Goal: Task Accomplishment & Management: Complete application form

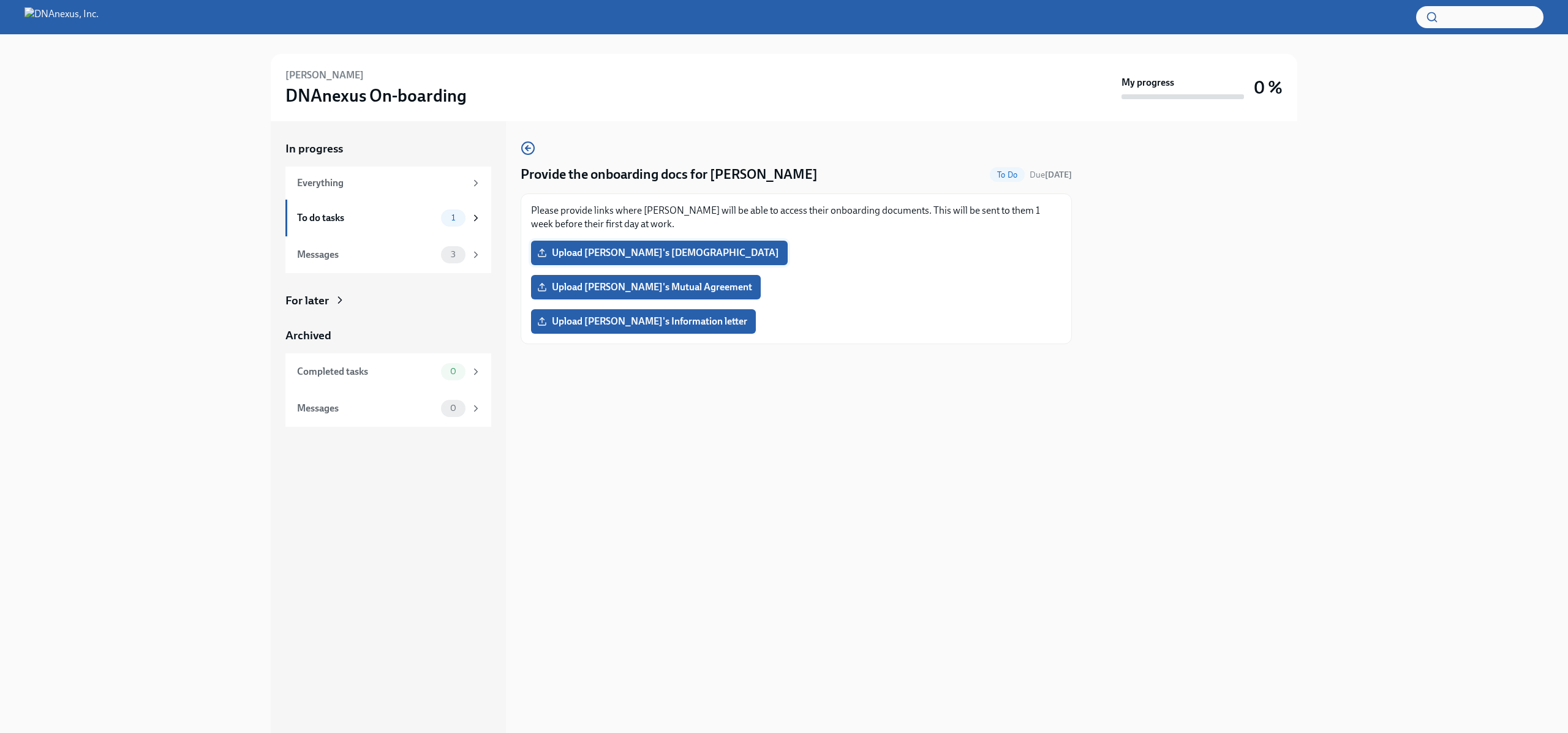
click at [650, 257] on span "Upload [PERSON_NAME]'s [DEMOGRAPHIC_DATA]" at bounding box center [659, 253] width 239 height 13
click at [0, 0] on input "Upload [PERSON_NAME]'s [DEMOGRAPHIC_DATA]" at bounding box center [0, 0] width 0 height 0
click at [665, 281] on span "Upload [PERSON_NAME]'s Mutual Agreement" at bounding box center [645, 287] width 212 height 13
click at [0, 0] on input "Upload [PERSON_NAME]'s Mutual Agreement" at bounding box center [0, 0] width 0 height 0
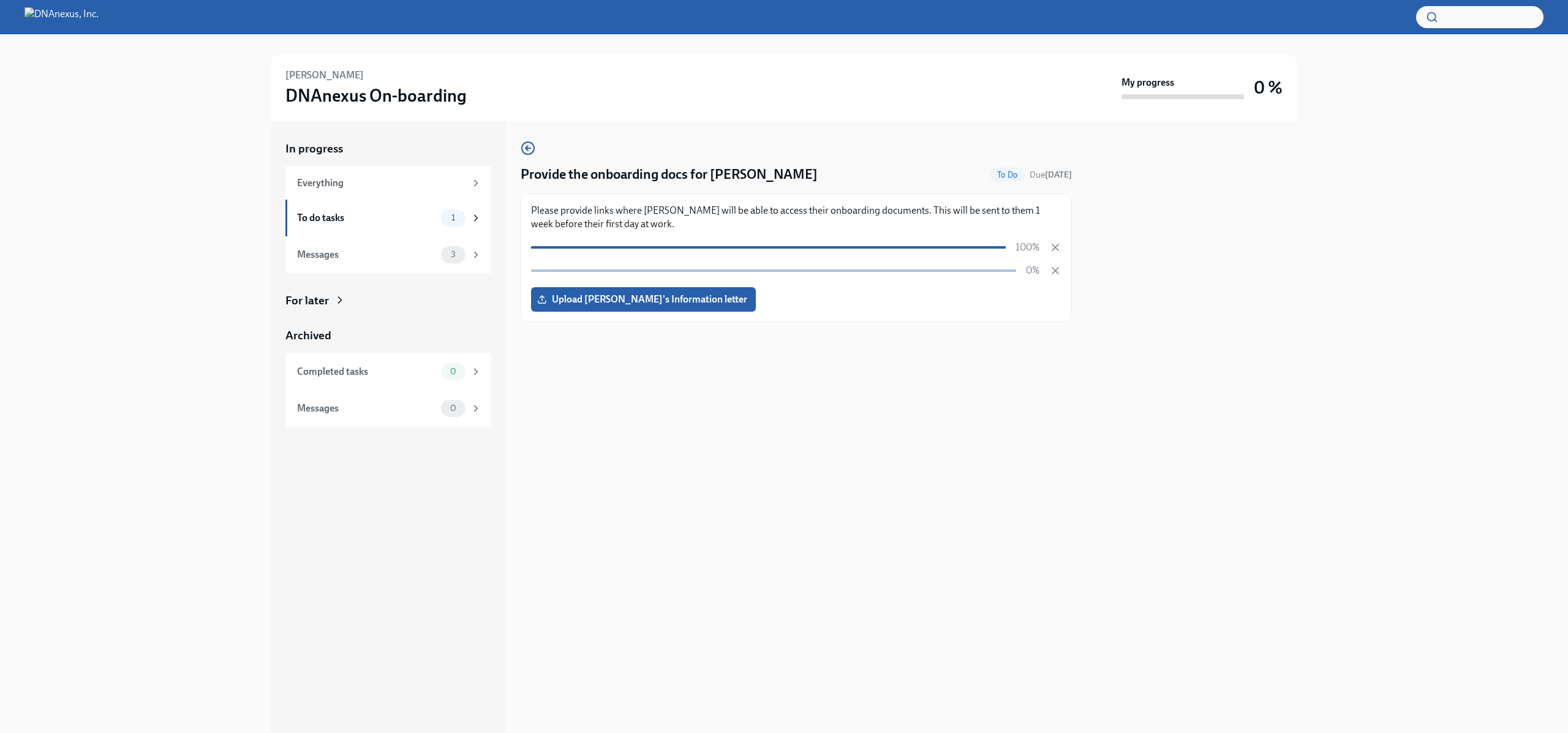
click at [697, 313] on div "Please provide links where Jaroslav will be able to access their onboarding doc…" at bounding box center [796, 258] width 551 height 129
click at [695, 301] on span "Upload [PERSON_NAME]'s Information letter" at bounding box center [643, 300] width 208 height 13
click at [0, 0] on input "Upload [PERSON_NAME]'s Information letter" at bounding box center [0, 0] width 0 height 0
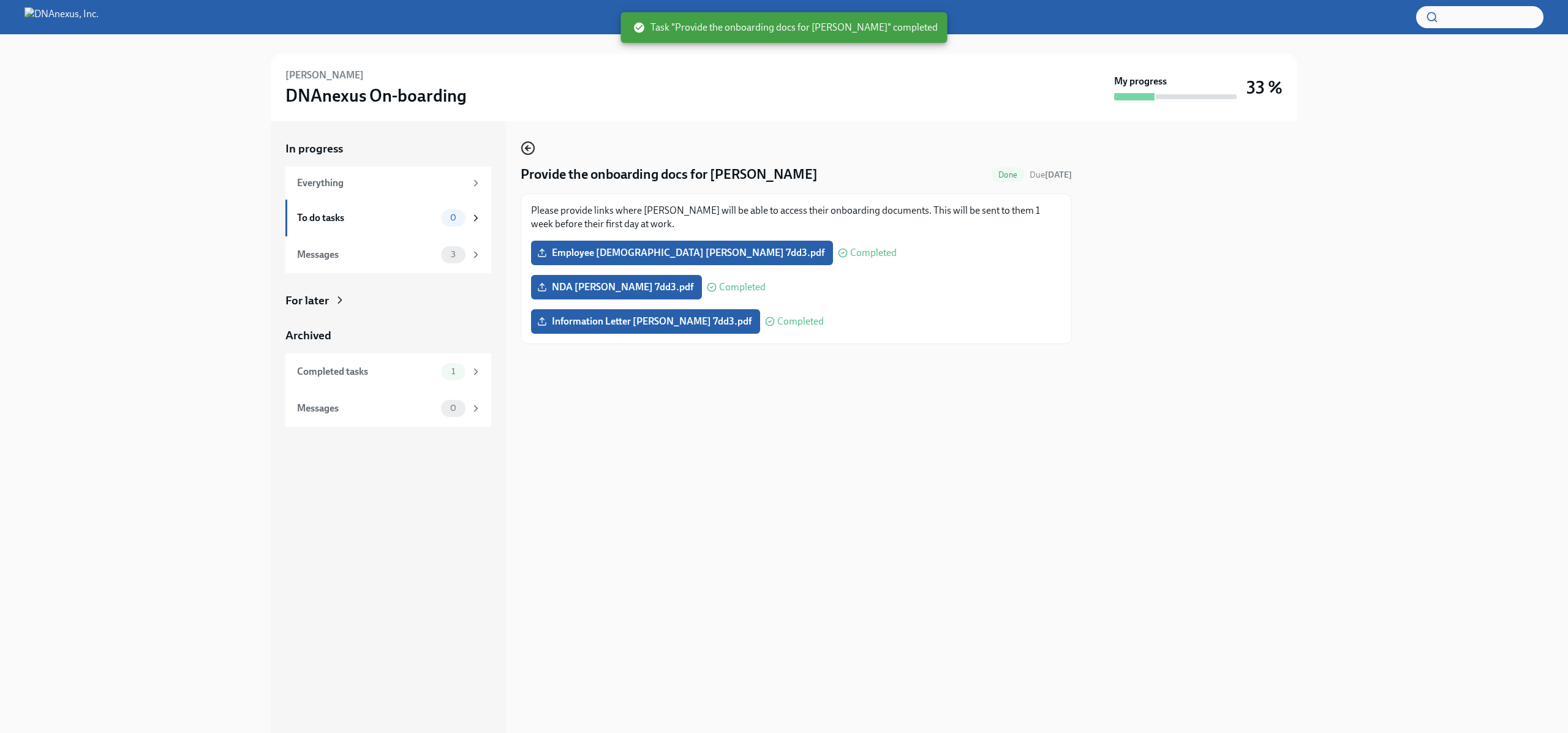
click at [525, 145] on icon "button" at bounding box center [527, 148] width 14 height 14
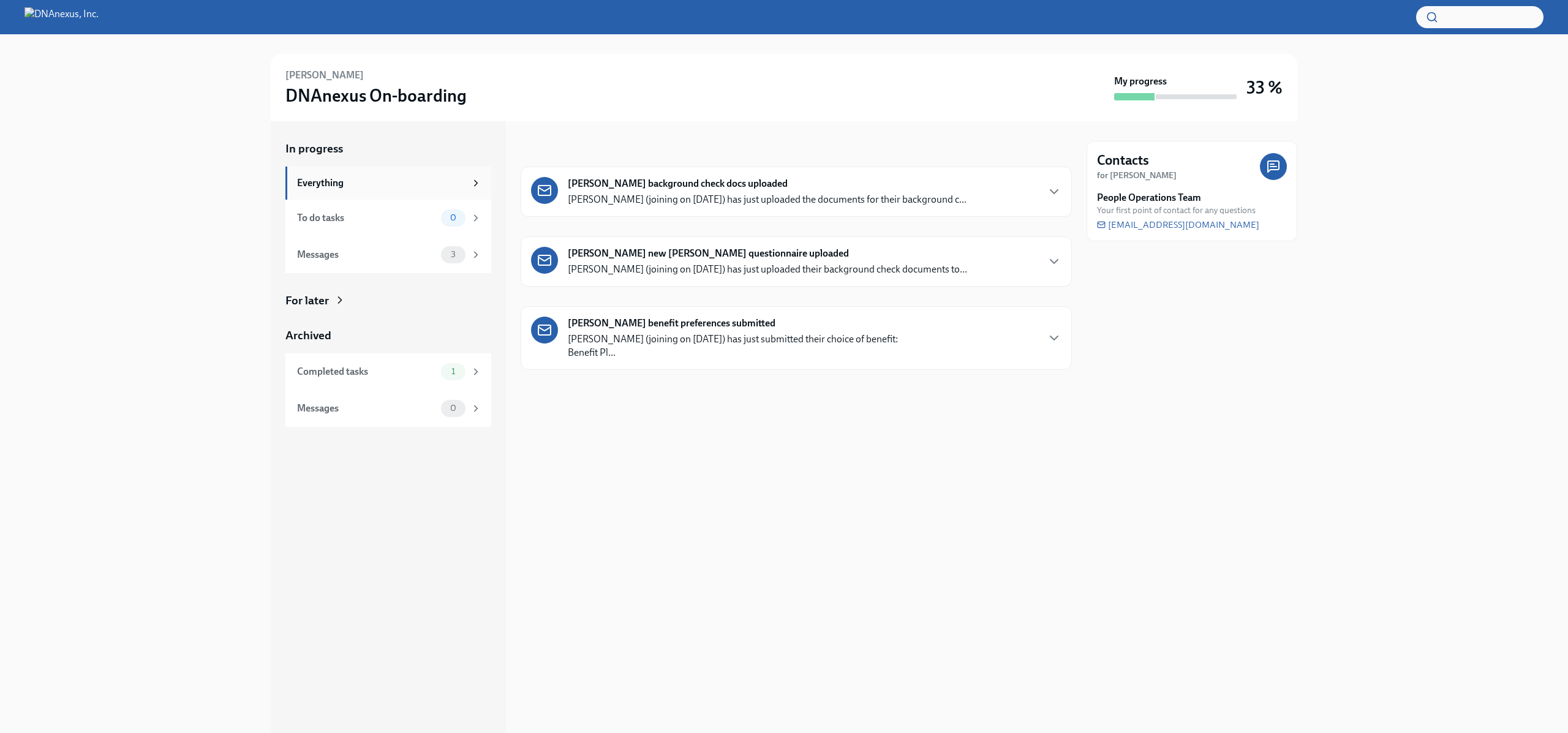
click at [332, 180] on div "Everything" at bounding box center [381, 183] width 168 height 14
click at [359, 256] on div "Messages" at bounding box center [366, 255] width 139 height 14
click at [374, 376] on div "Completed tasks" at bounding box center [366, 372] width 139 height 14
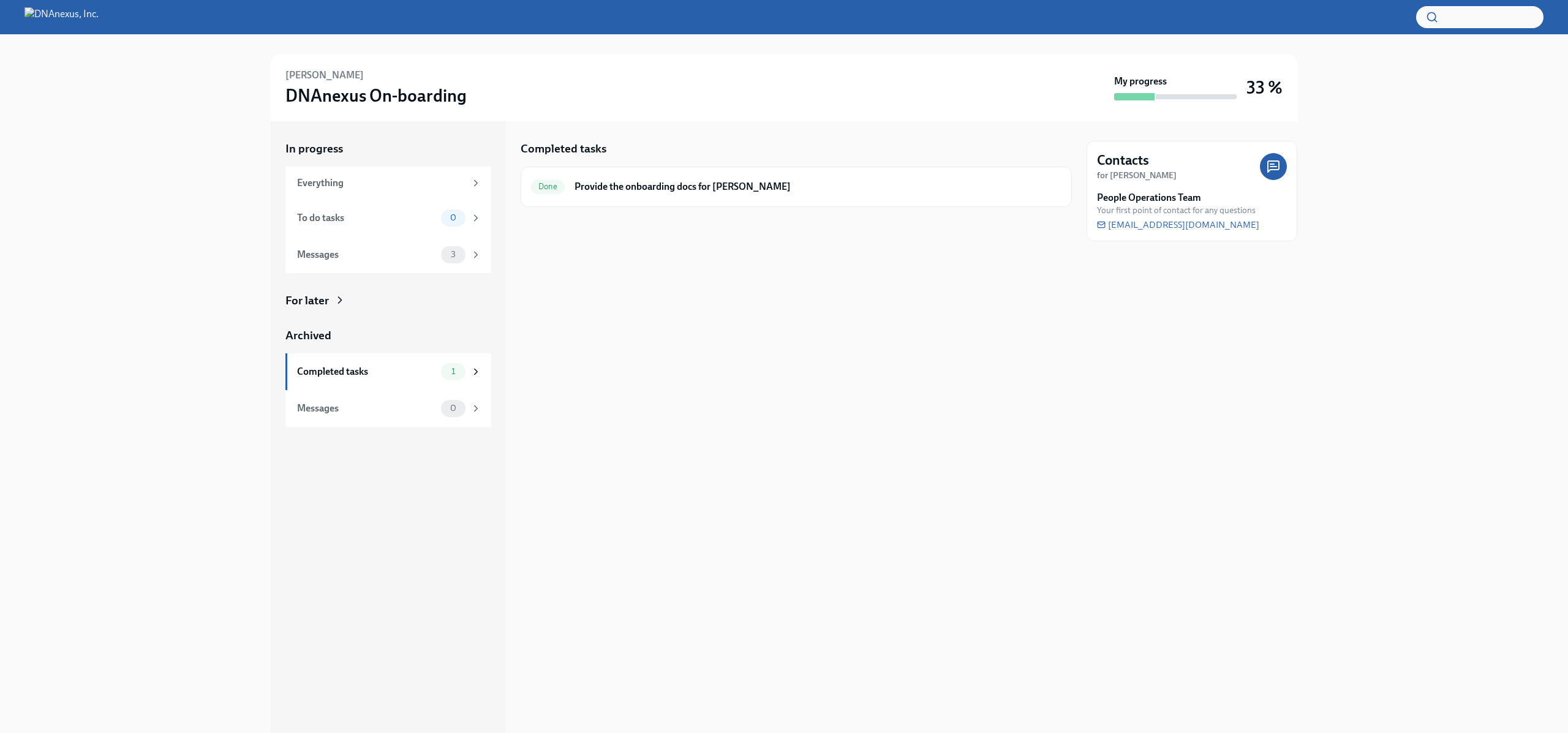
click at [99, 24] on img at bounding box center [61, 17] width 74 height 20
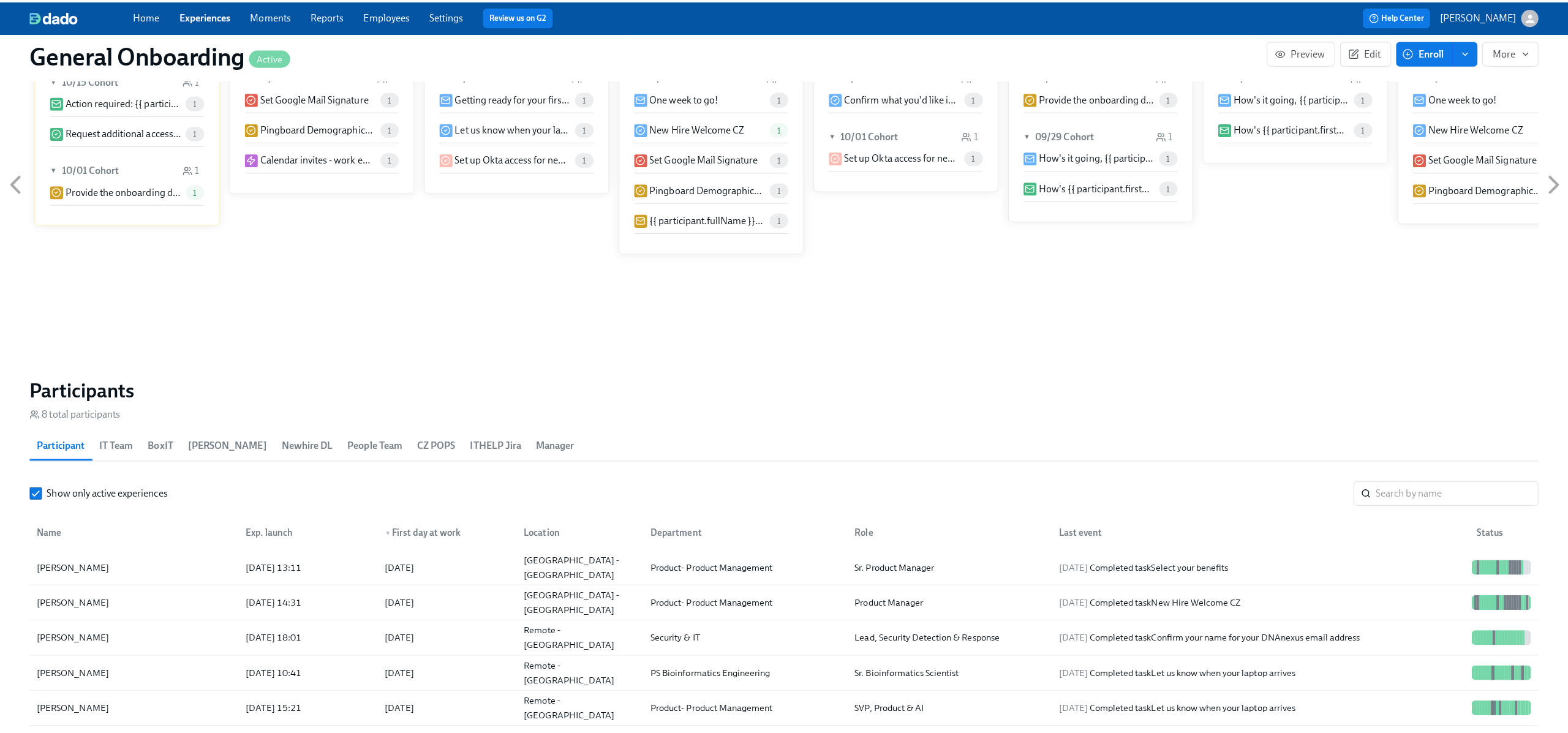
scroll to position [879, 0]
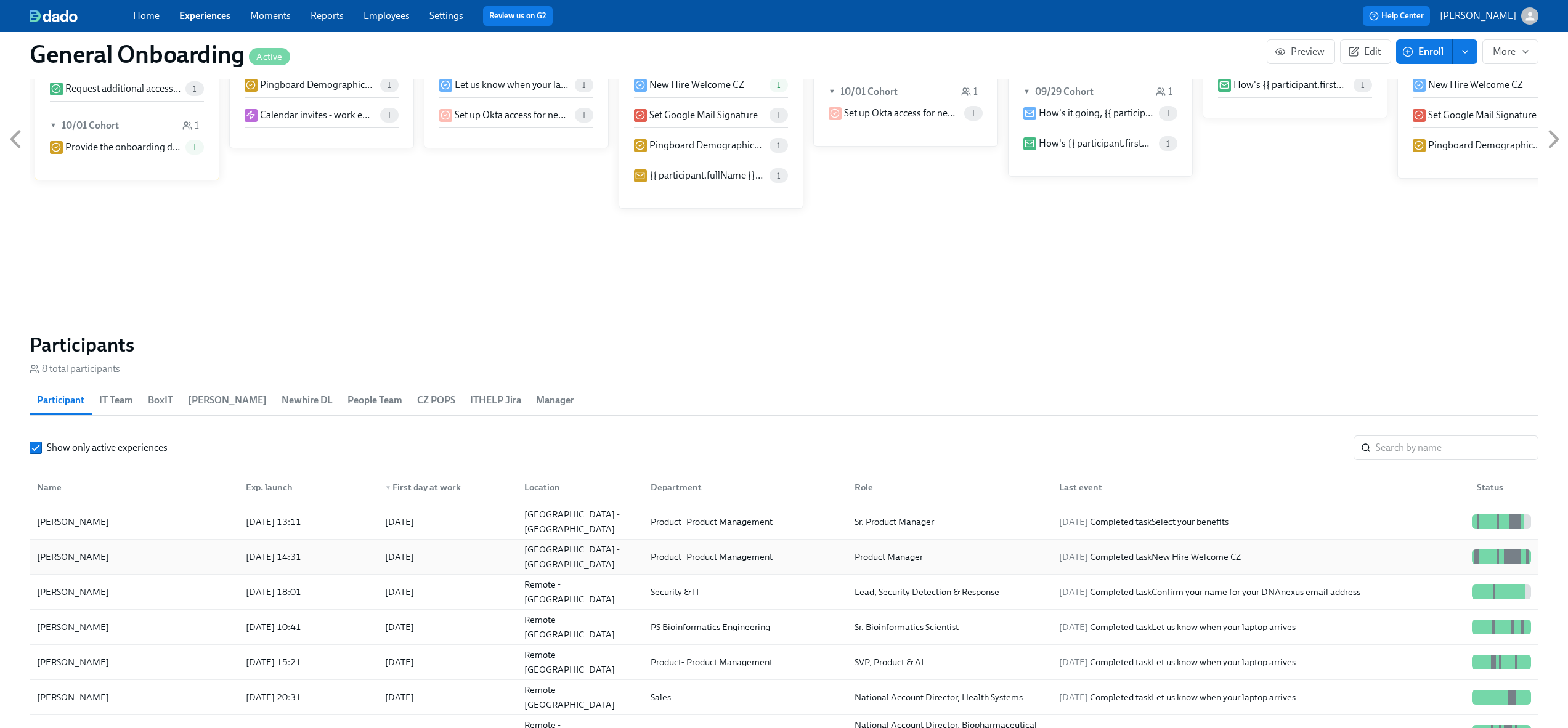
click at [552, 562] on div "[GEOGRAPHIC_DATA] - [GEOGRAPHIC_DATA]" at bounding box center [580, 557] width 122 height 30
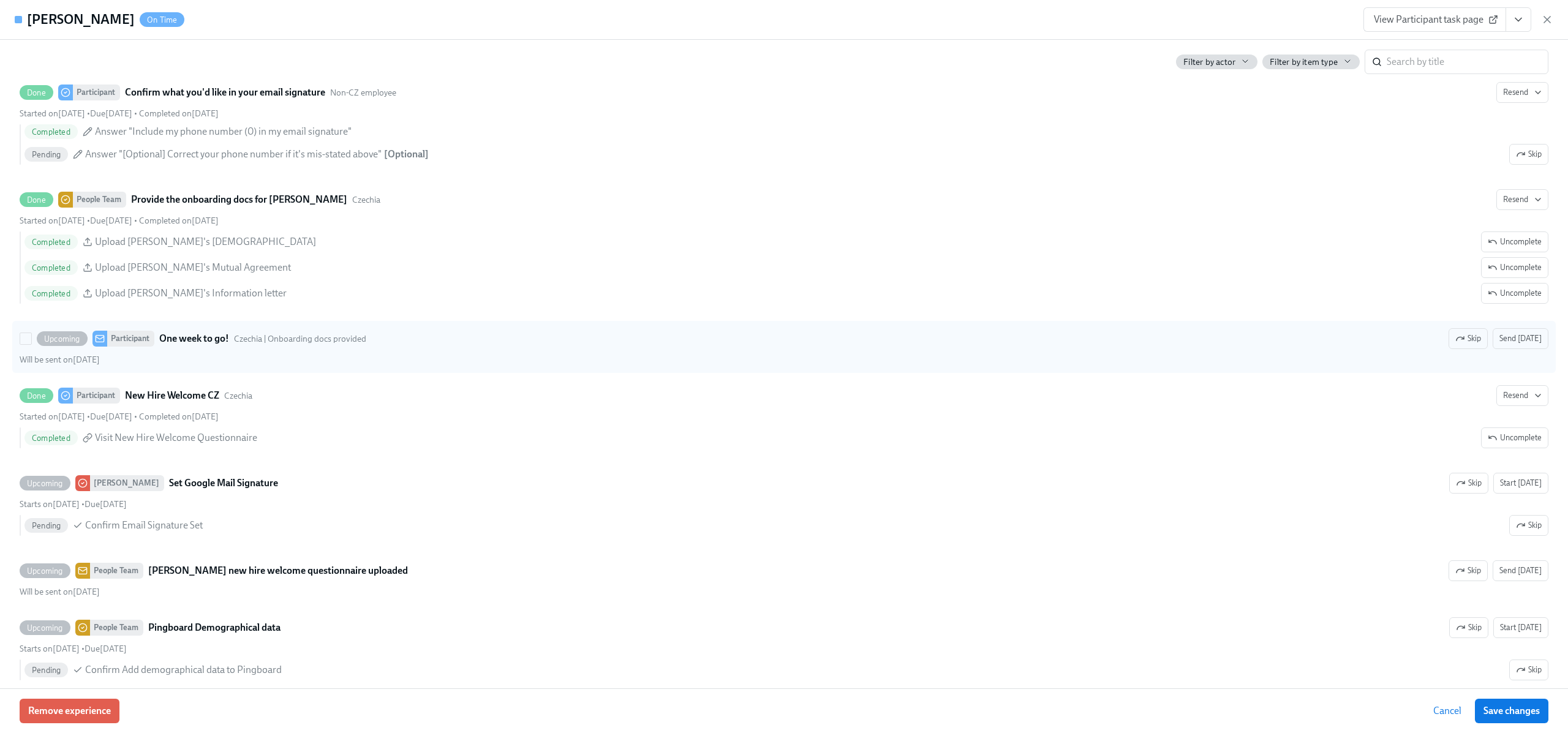
scroll to position [1876, 0]
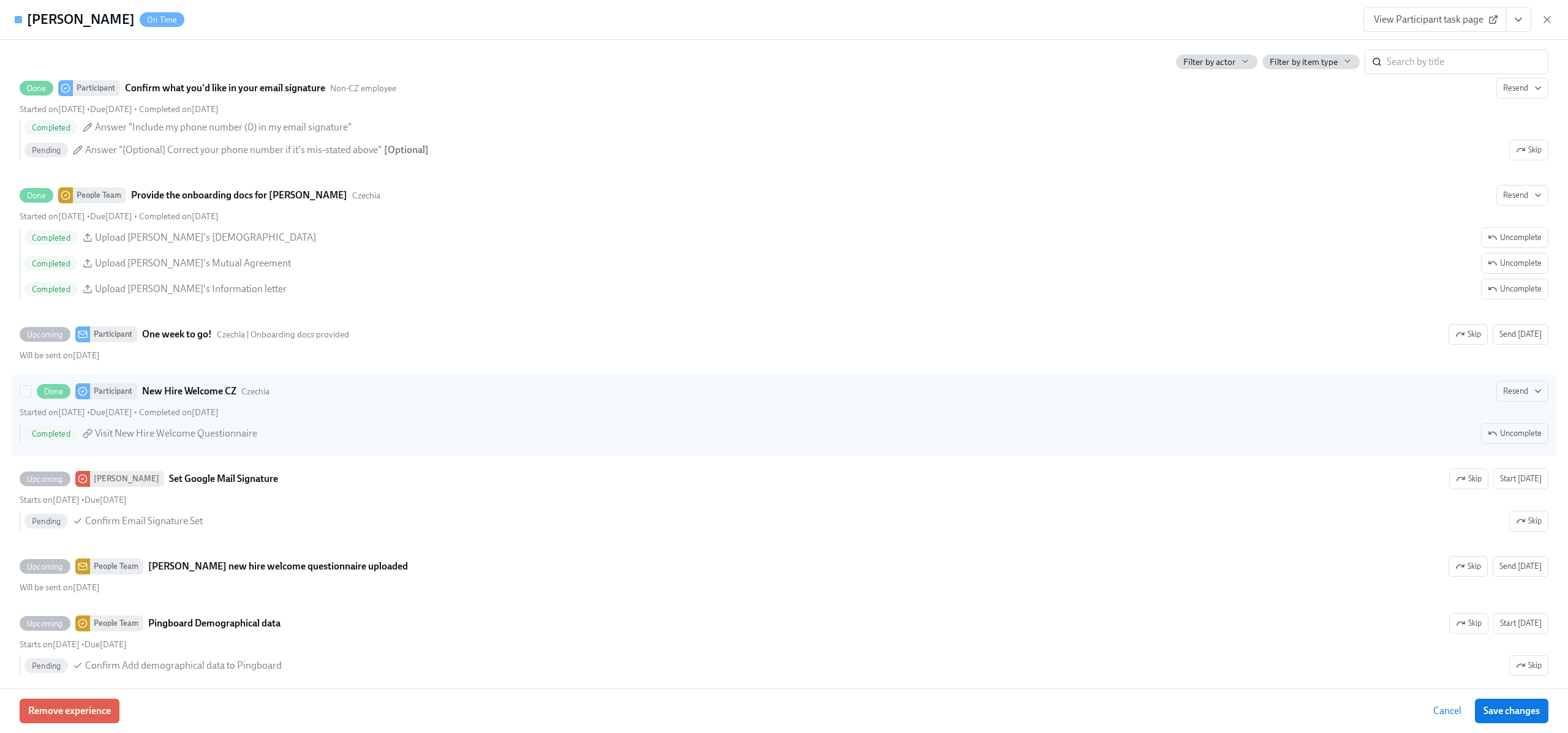
click at [210, 434] on span "Visit New Hire Welcome Questionnaire" at bounding box center [176, 433] width 162 height 14
click at [32, 397] on input "Done Participant New Hire Welcome CZ Czechia Resend Started on [DATE] • Due [DA…" at bounding box center [25, 392] width 11 height 11
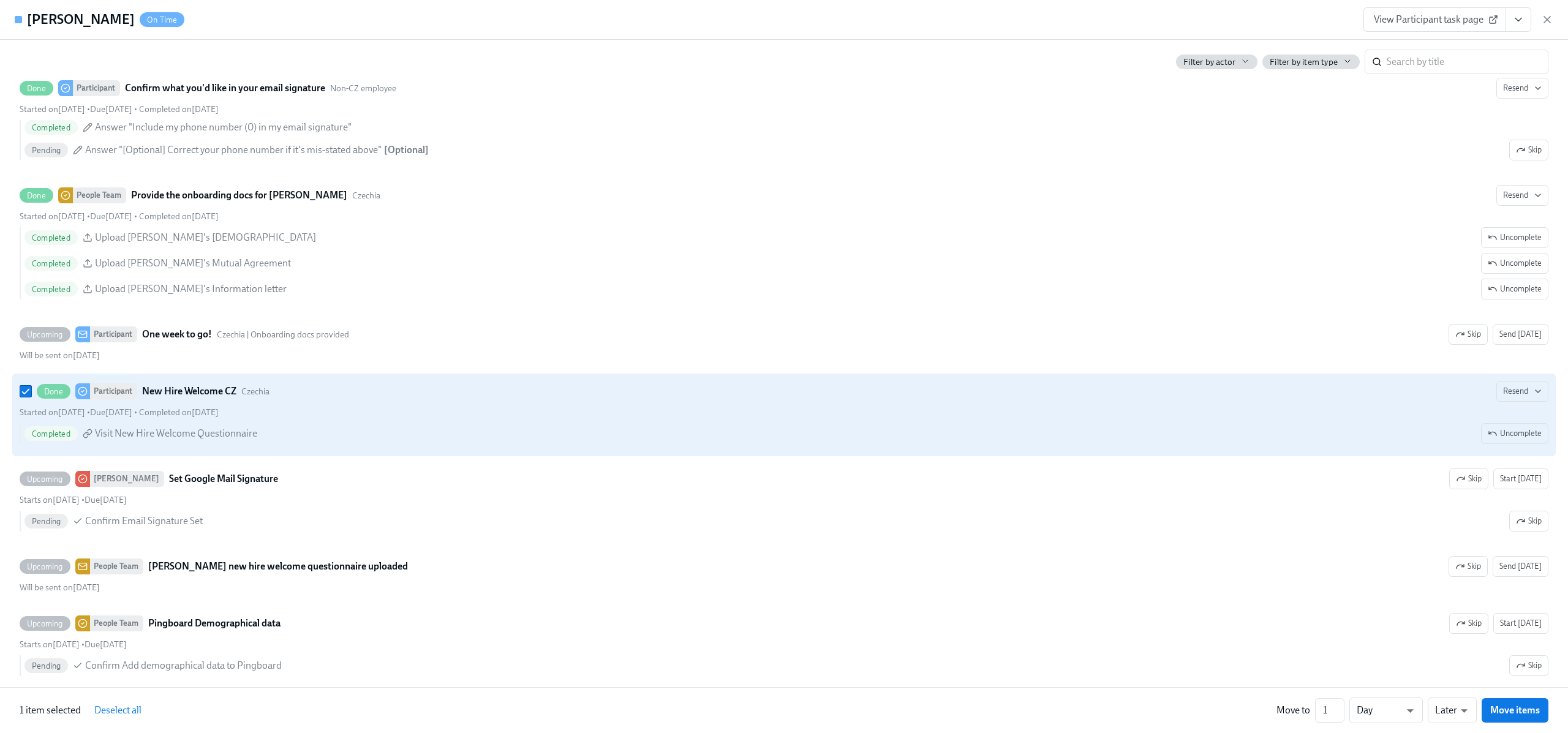
click at [210, 434] on span "Visit New Hire Welcome Questionnaire" at bounding box center [176, 433] width 162 height 14
click at [32, 397] on input "Done Participant New Hire Welcome CZ Czechia Resend Started on [DATE] • Due [DA…" at bounding box center [25, 392] width 11 height 11
checkbox input "false"
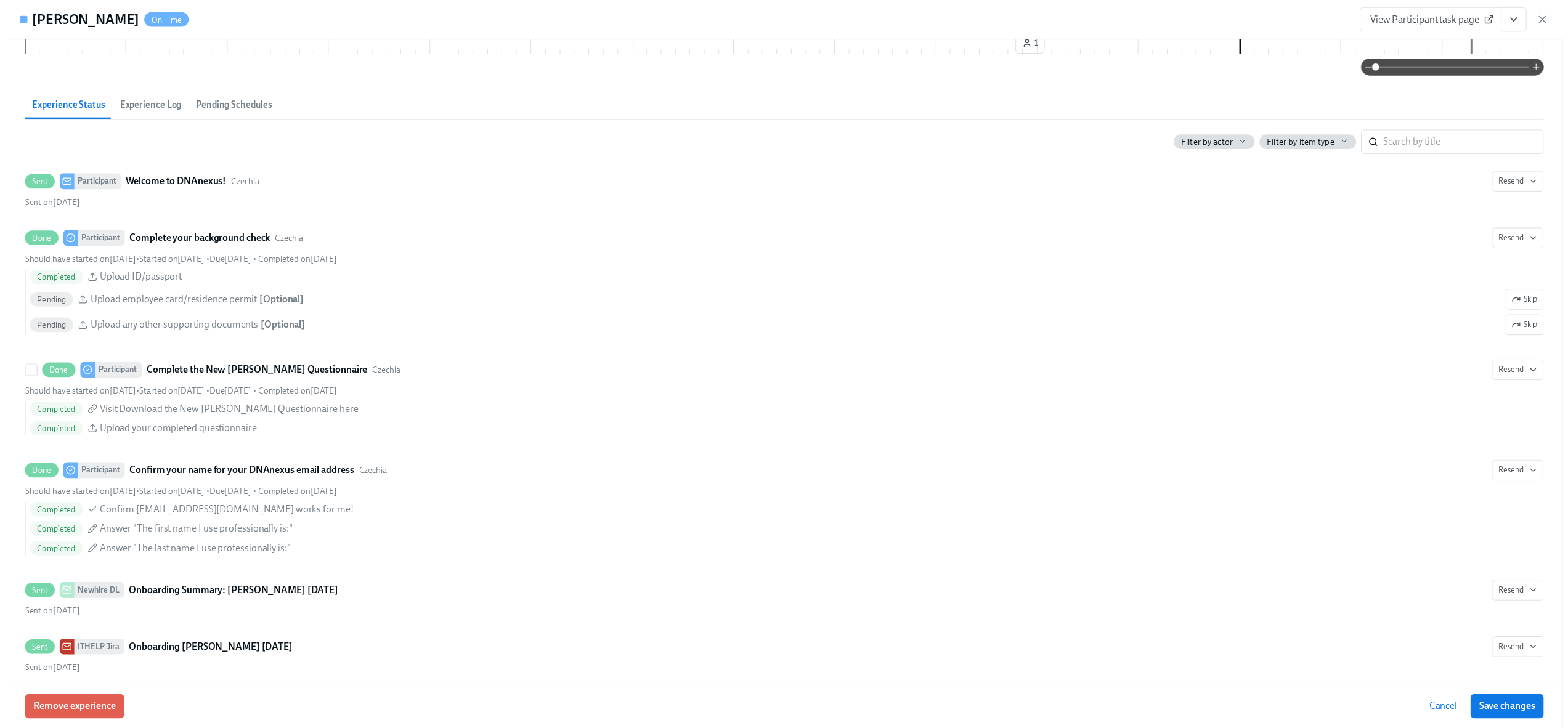
scroll to position [0, 0]
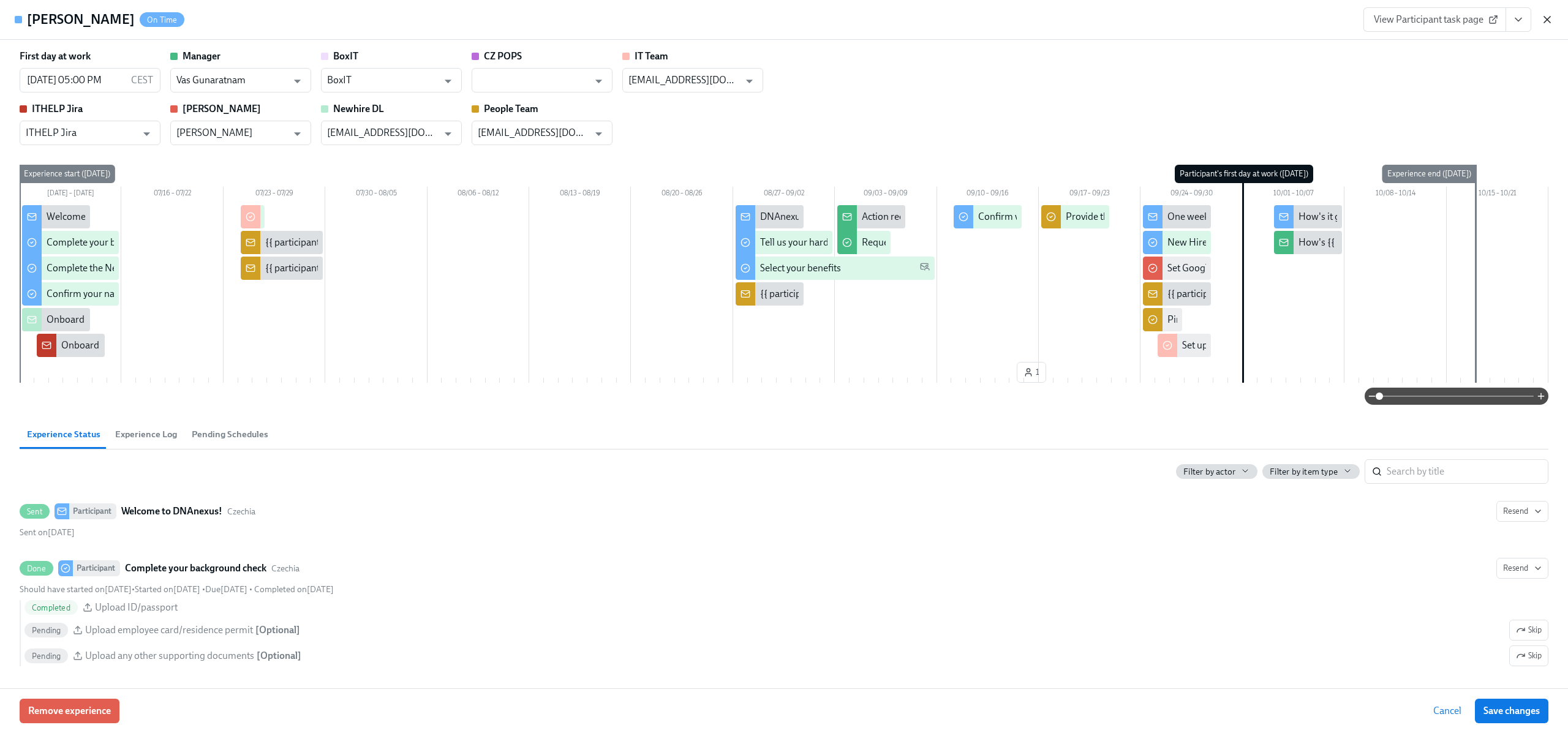
click at [1545, 22] on icon "button" at bounding box center [1547, 20] width 13 height 13
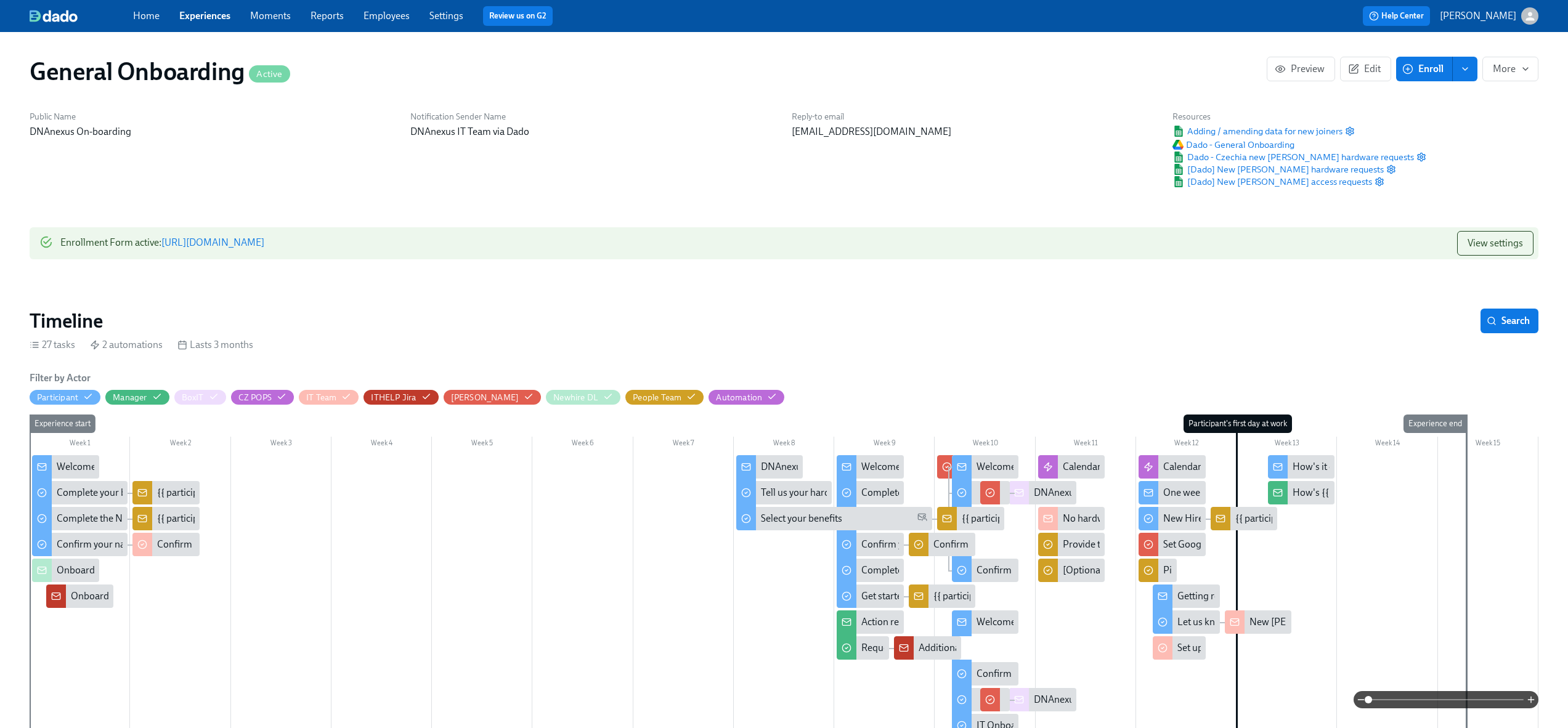
click at [219, 17] on link "Experiences" at bounding box center [205, 15] width 51 height 12
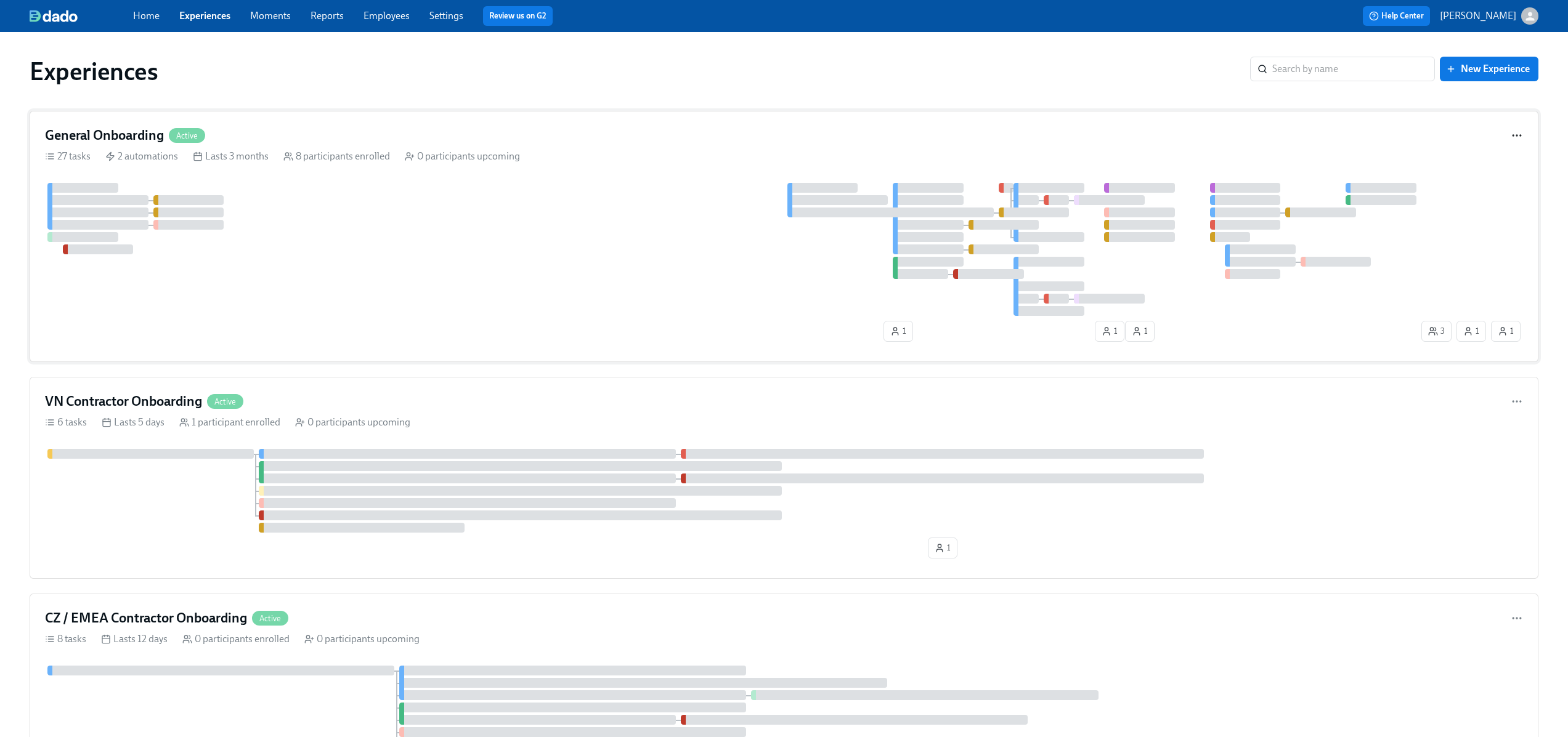
click at [1515, 130] on icon "button" at bounding box center [1516, 136] width 13 height 13
click at [82, 135] on div at bounding box center [789, 368] width 1577 height 737
click at [148, 137] on h4 "General Onboarding" at bounding box center [104, 135] width 119 height 18
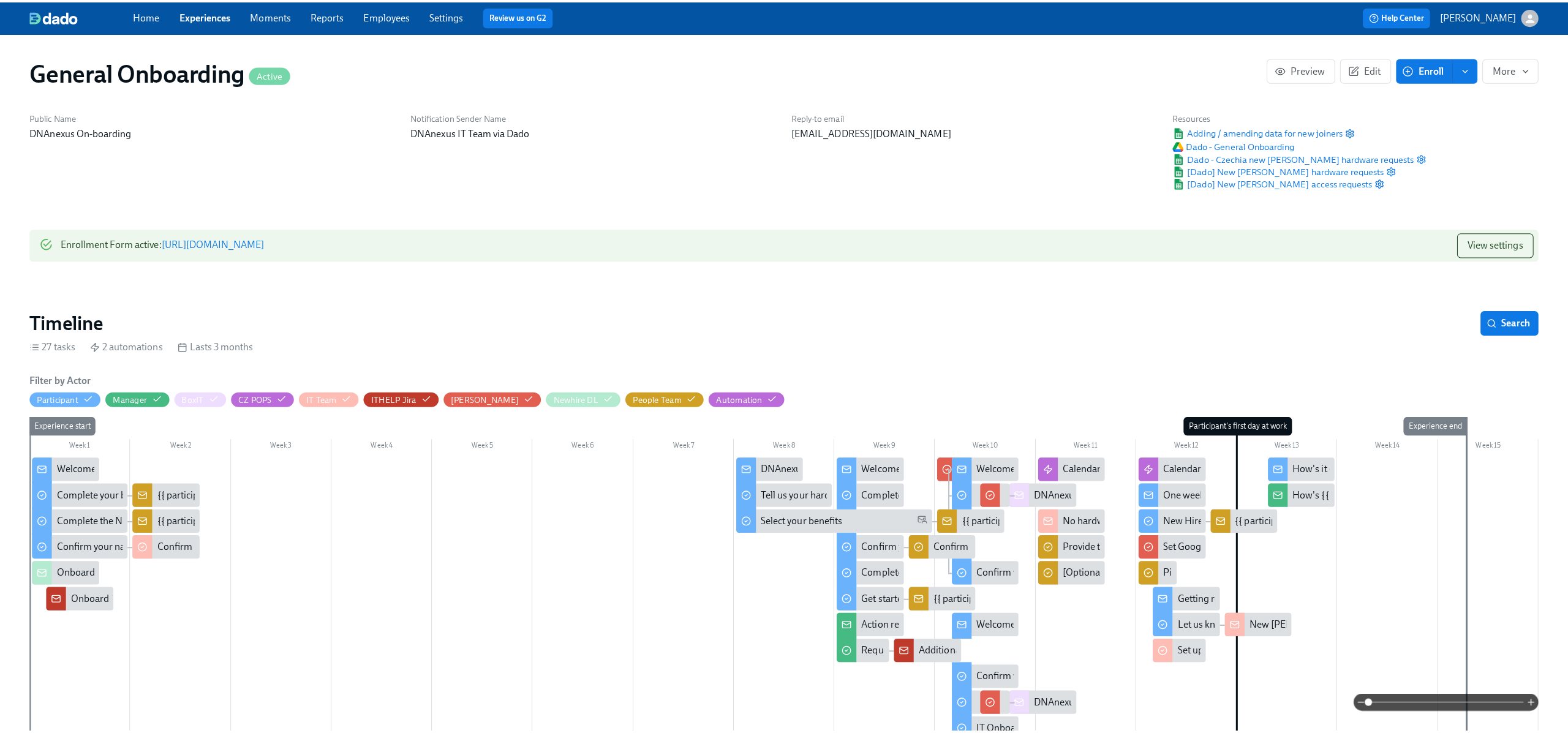
scroll to position [0, 7543]
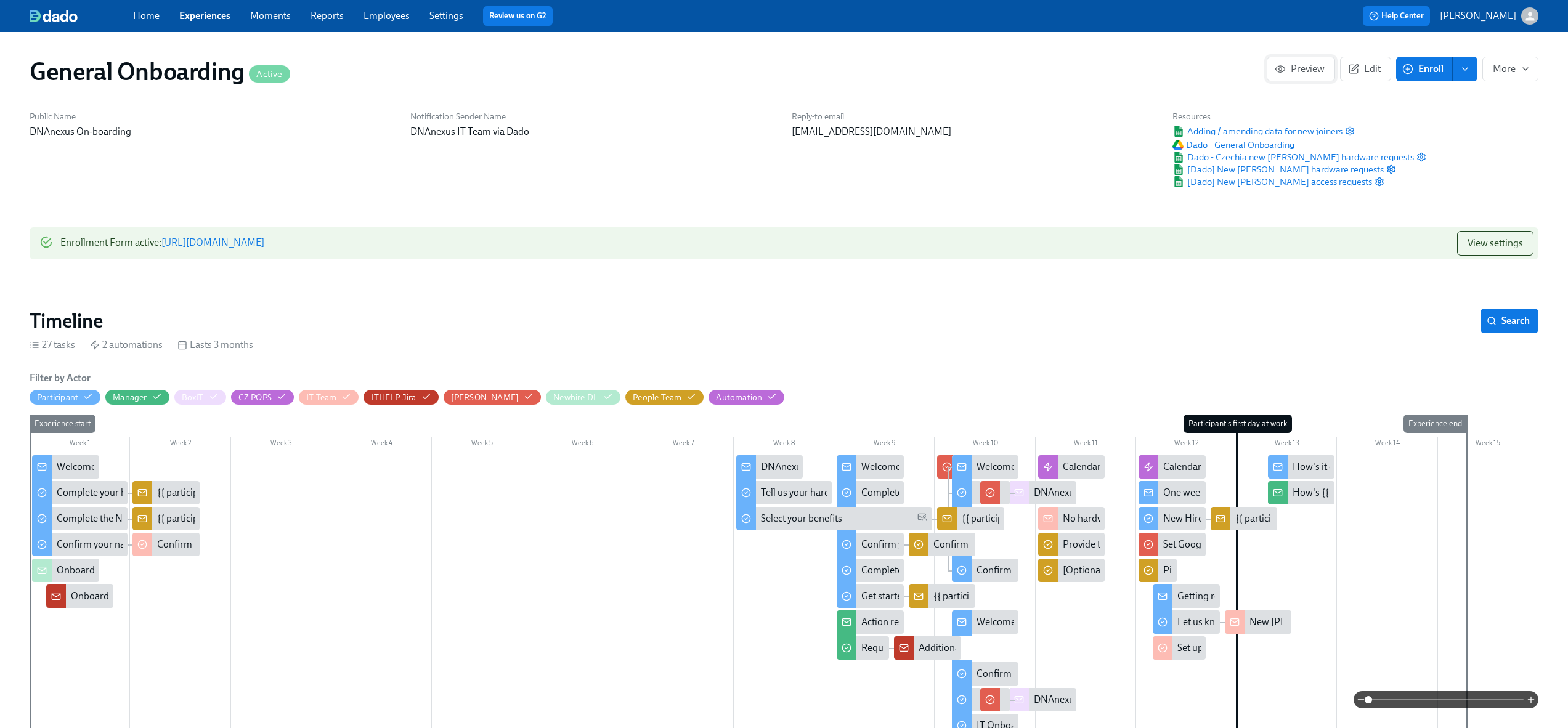
click at [1289, 72] on span "Preview" at bounding box center [1301, 69] width 47 height 13
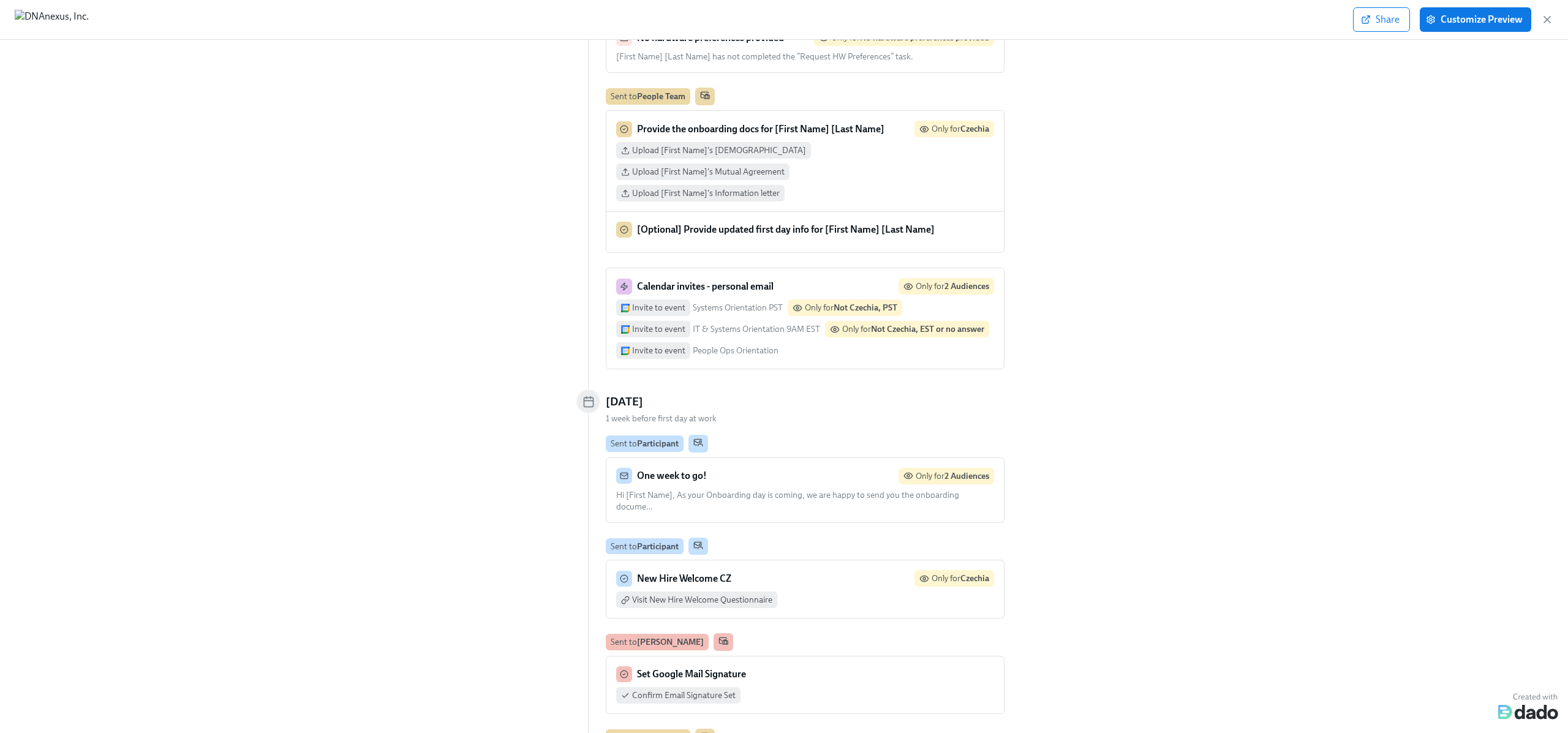
scroll to position [4920, 0]
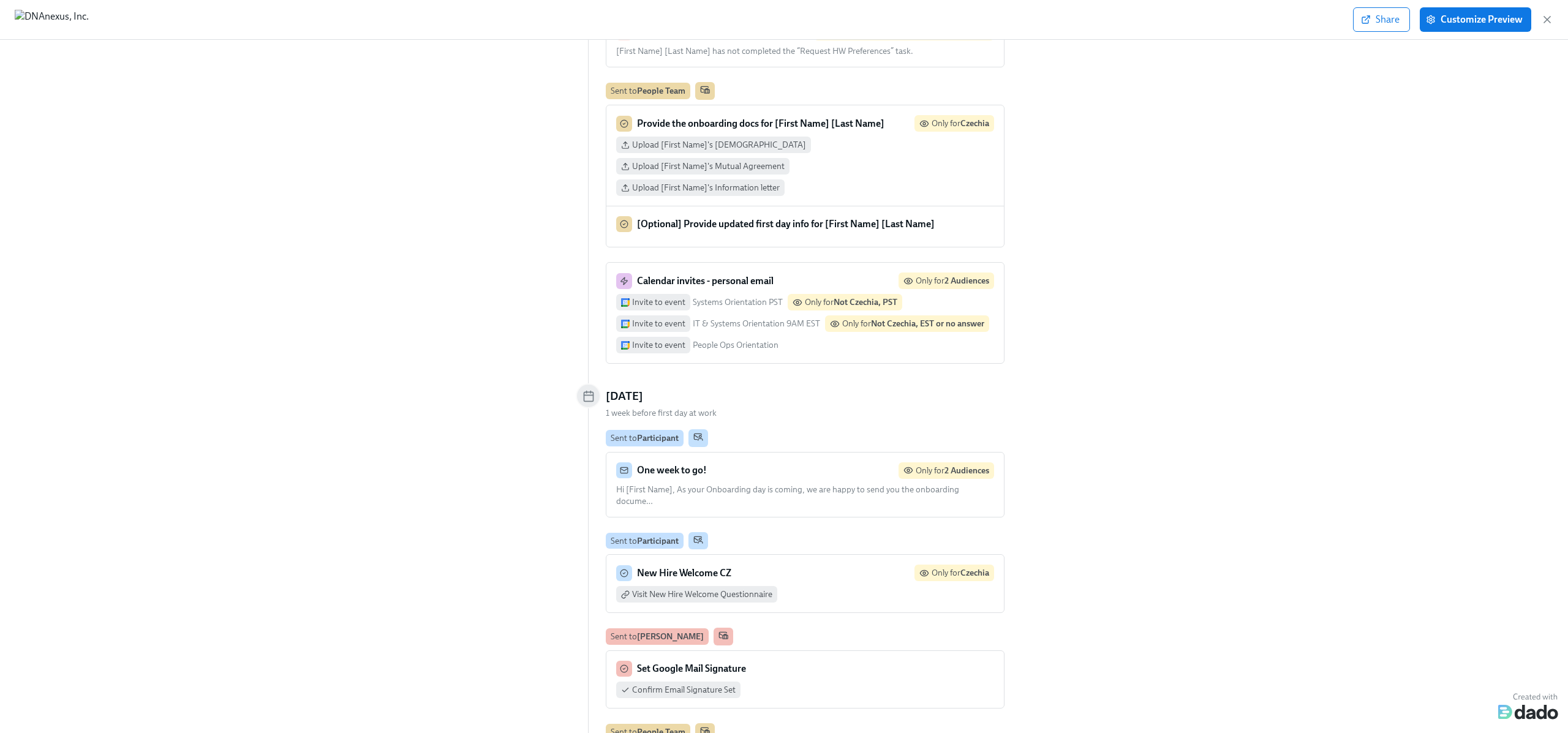
click at [826, 484] on span "Hi [First Name], As your Onboarding day is coming, we are happy to send you the…" at bounding box center [787, 495] width 343 height 22
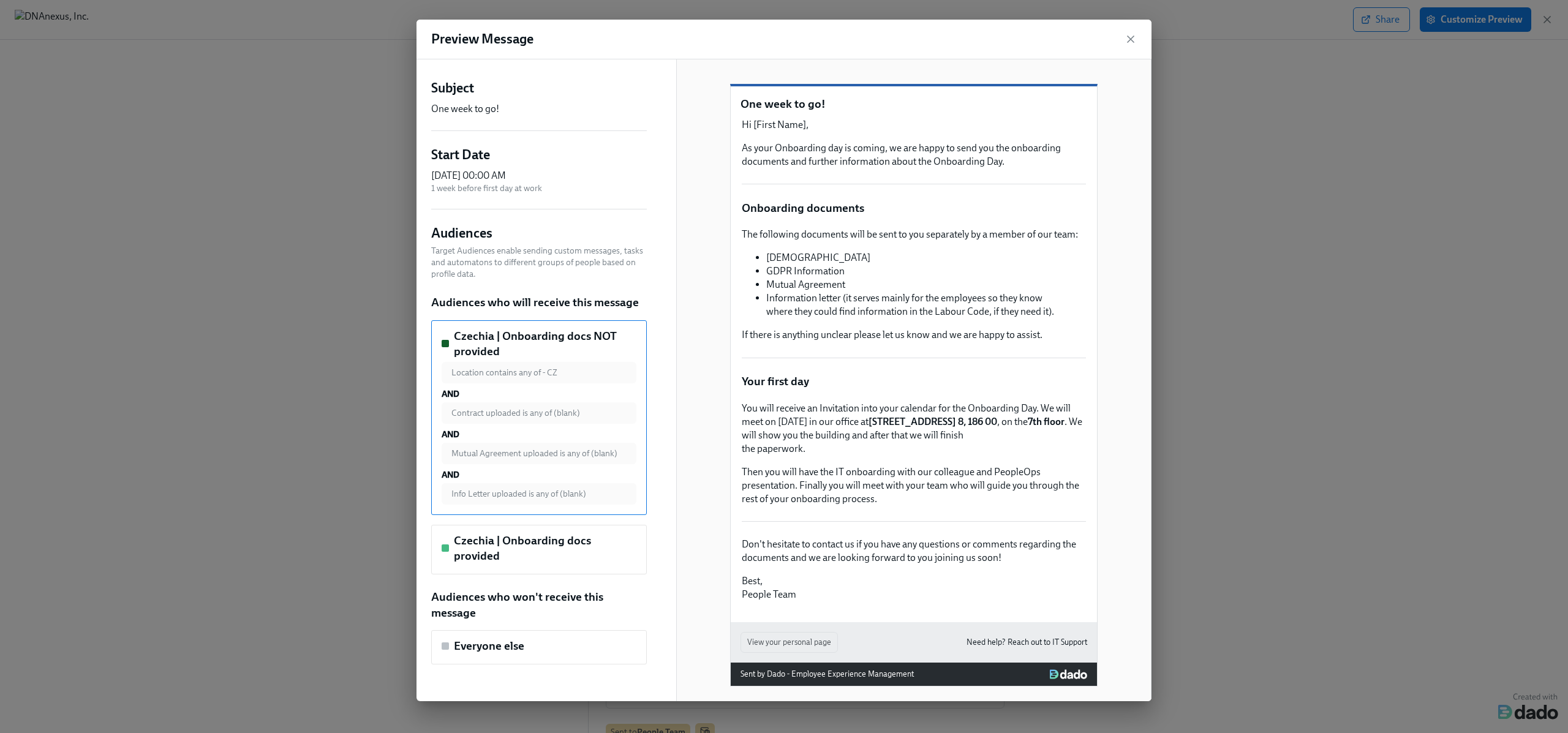
scroll to position [6, 0]
click at [561, 533] on h5 "Czechia | Onboarding docs provided" at bounding box center [545, 548] width 183 height 32
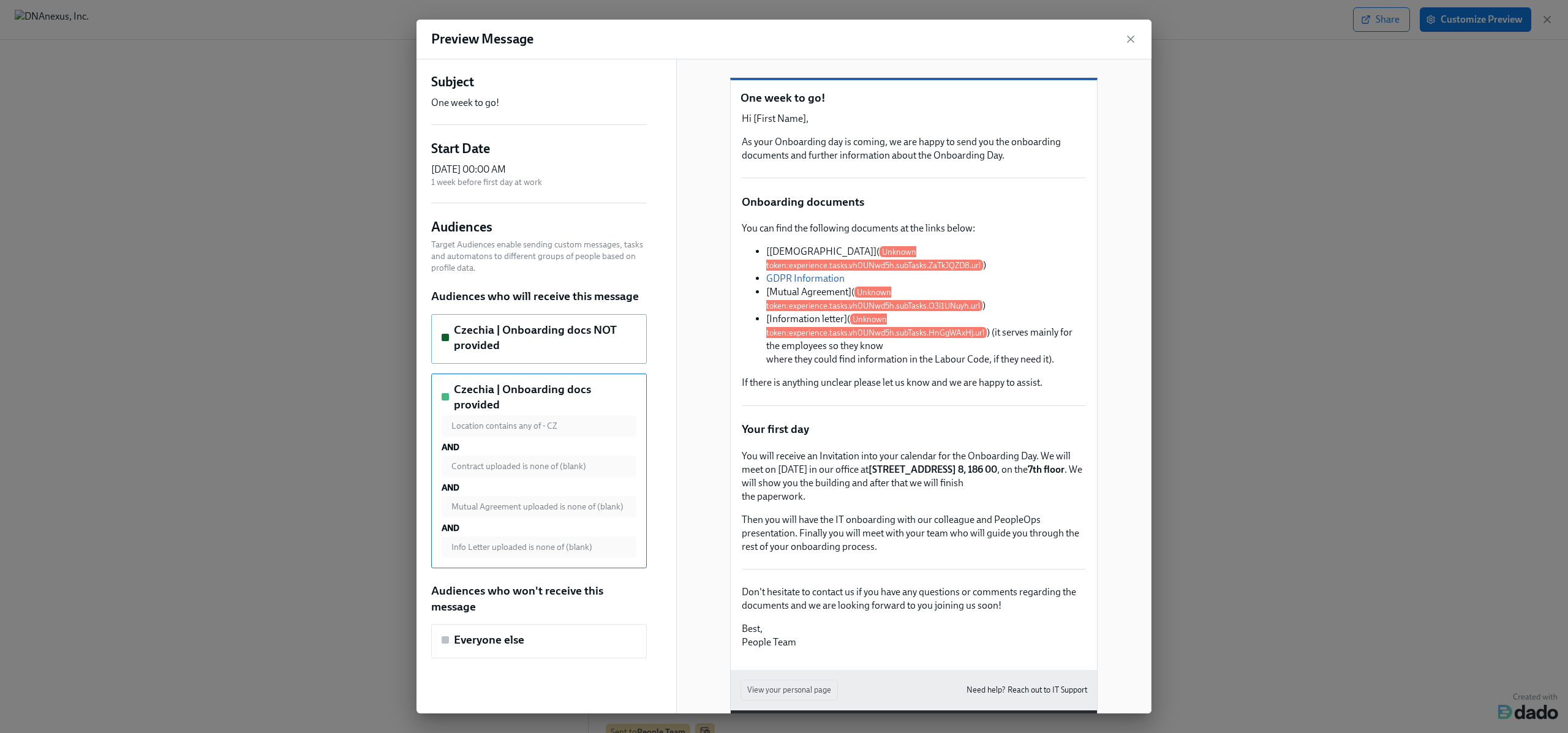
click at [521, 332] on h5 "Czechia | Onboarding docs NOT provided" at bounding box center [545, 338] width 183 height 32
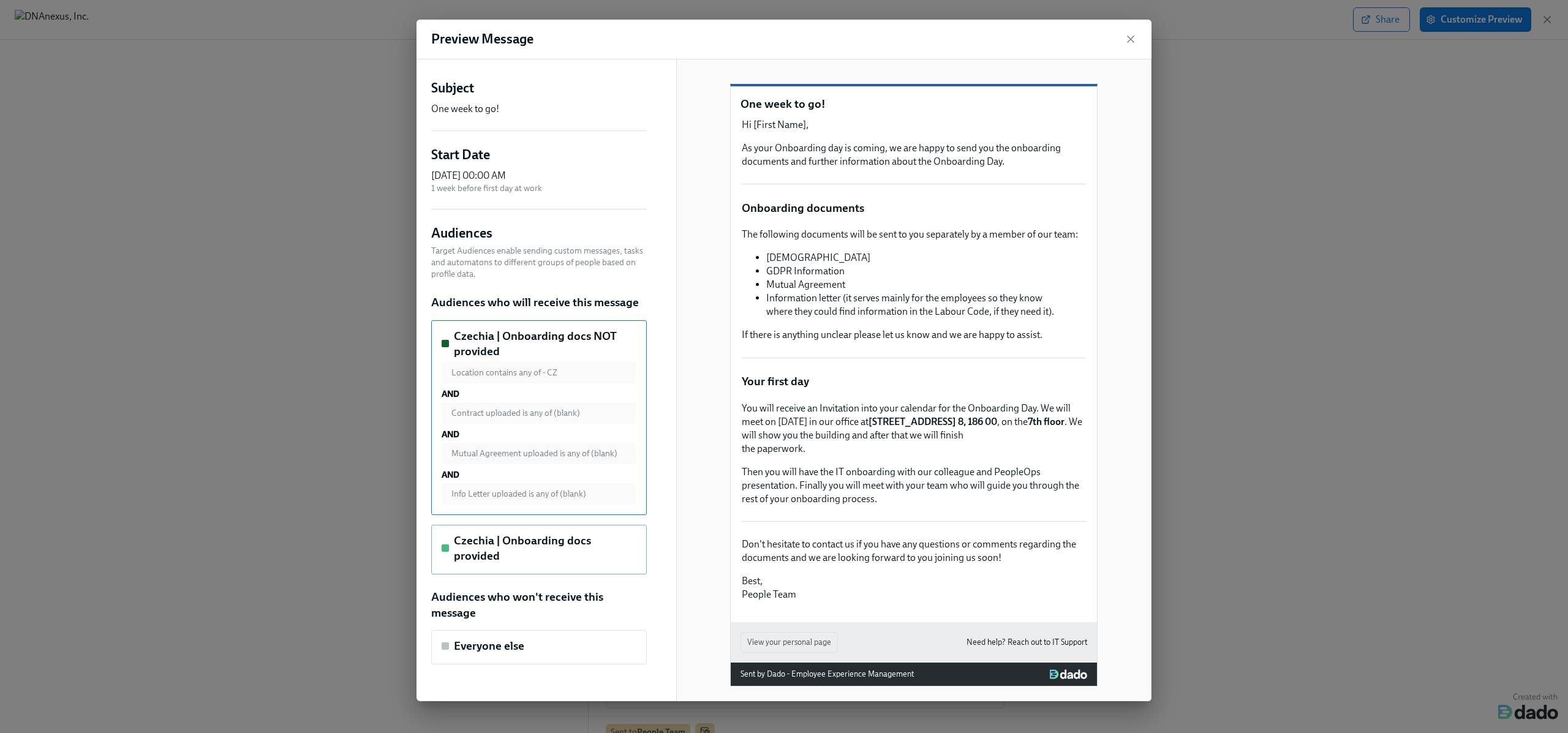
click at [540, 525] on div "Czechia | Onboarding docs provided" at bounding box center [539, 549] width 216 height 50
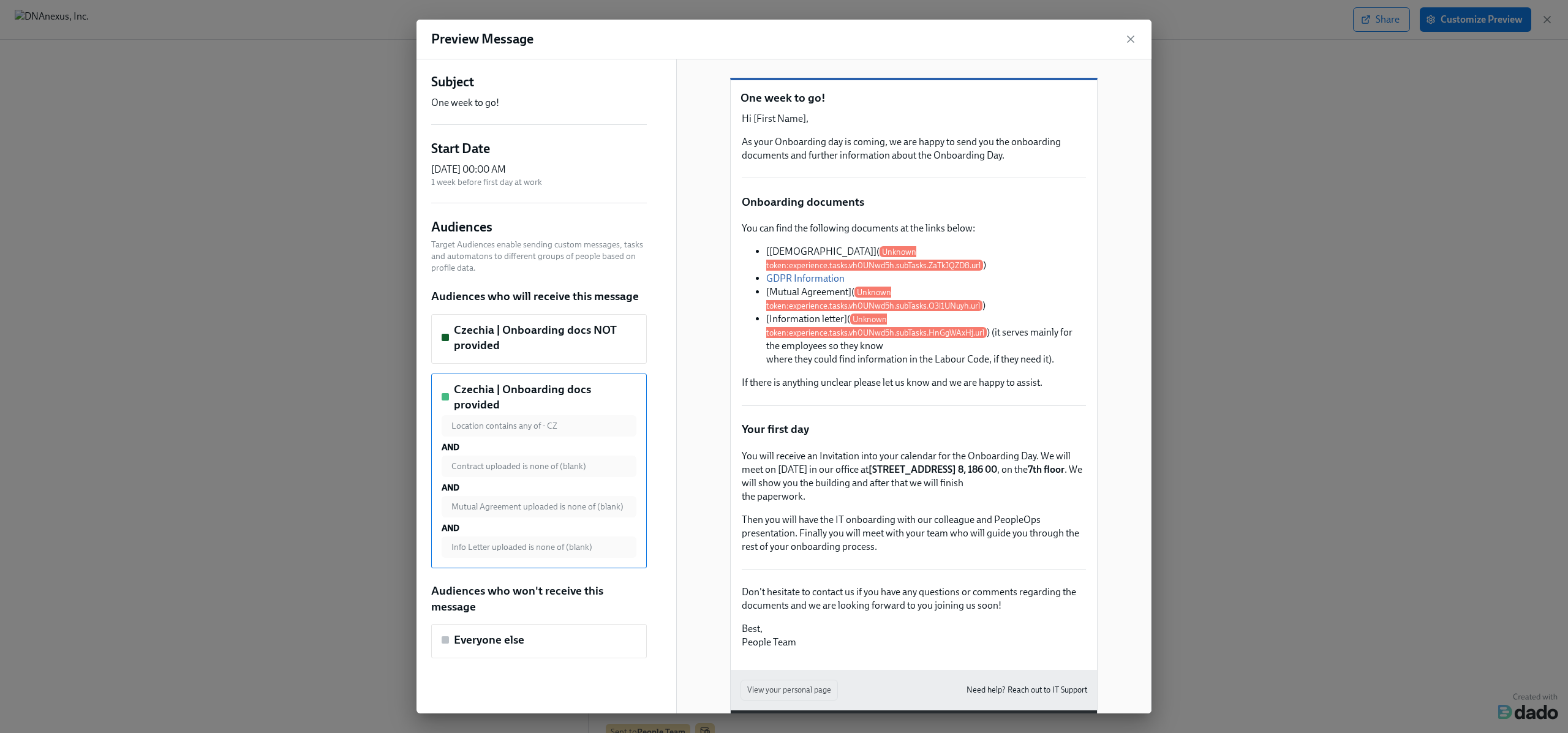
scroll to position [60, 0]
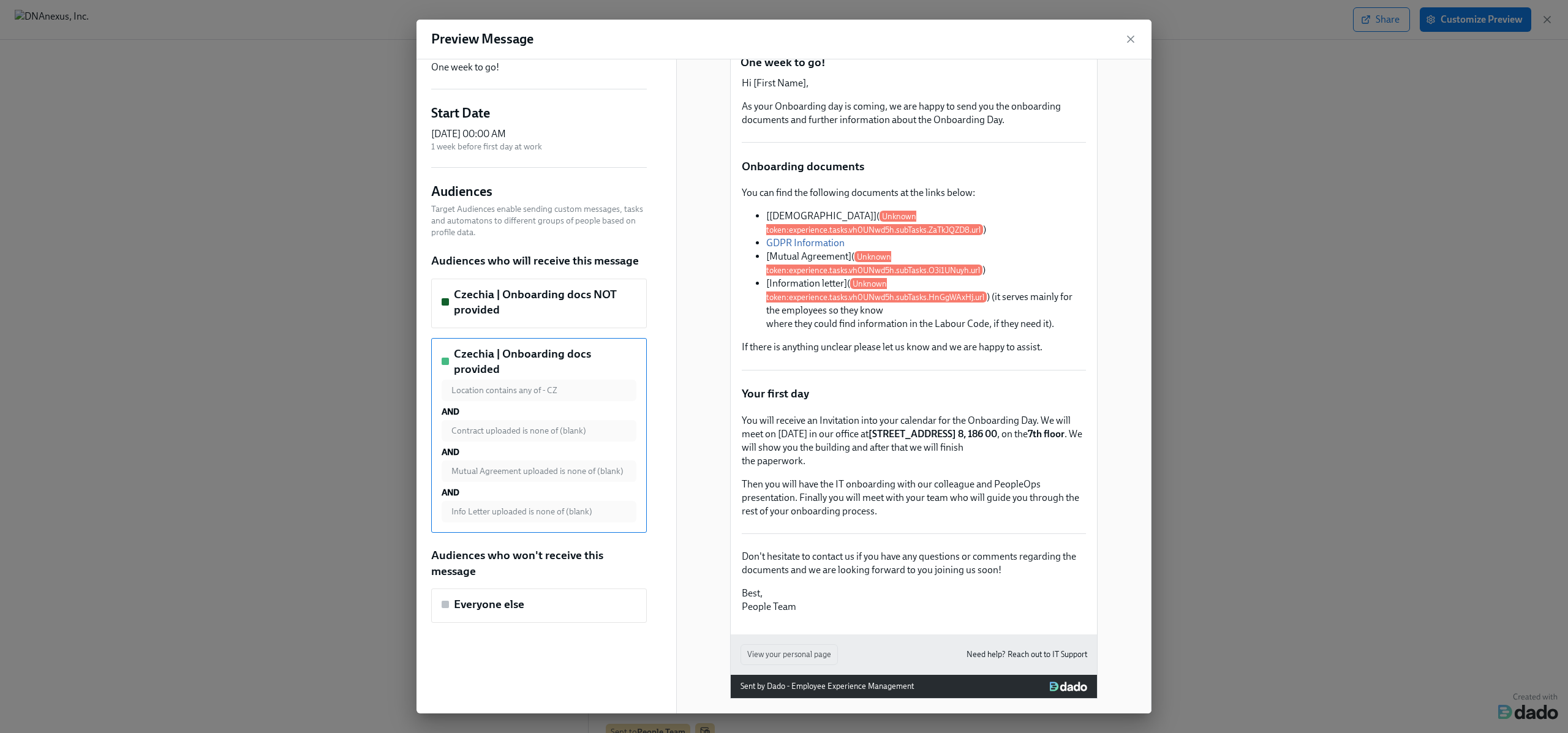
click at [589, 298] on h5 "Czechia | Onboarding docs NOT provided" at bounding box center [545, 302] width 183 height 32
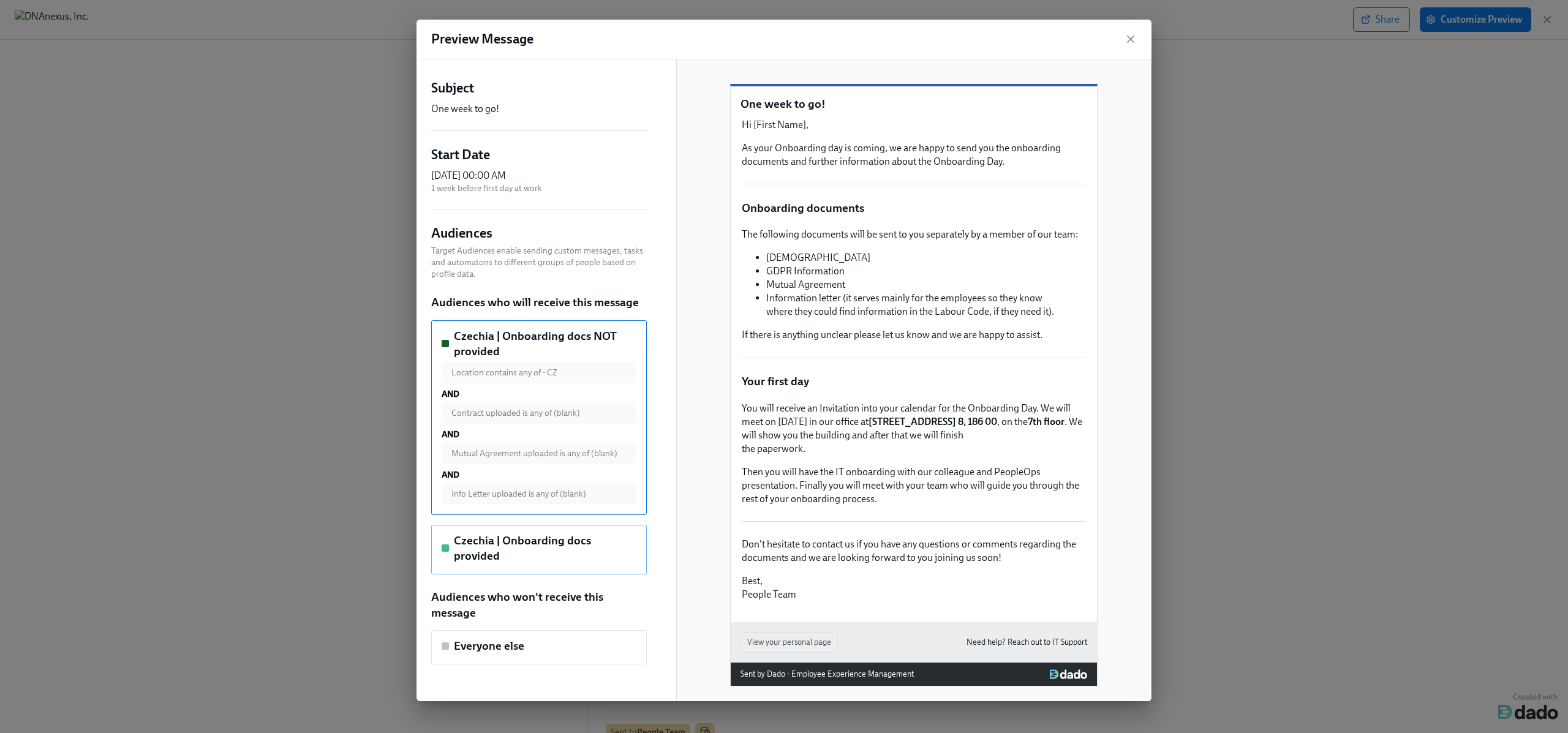
scroll to position [2, 0]
click at [537, 537] on h5 "Czechia | Onboarding docs provided" at bounding box center [545, 548] width 183 height 32
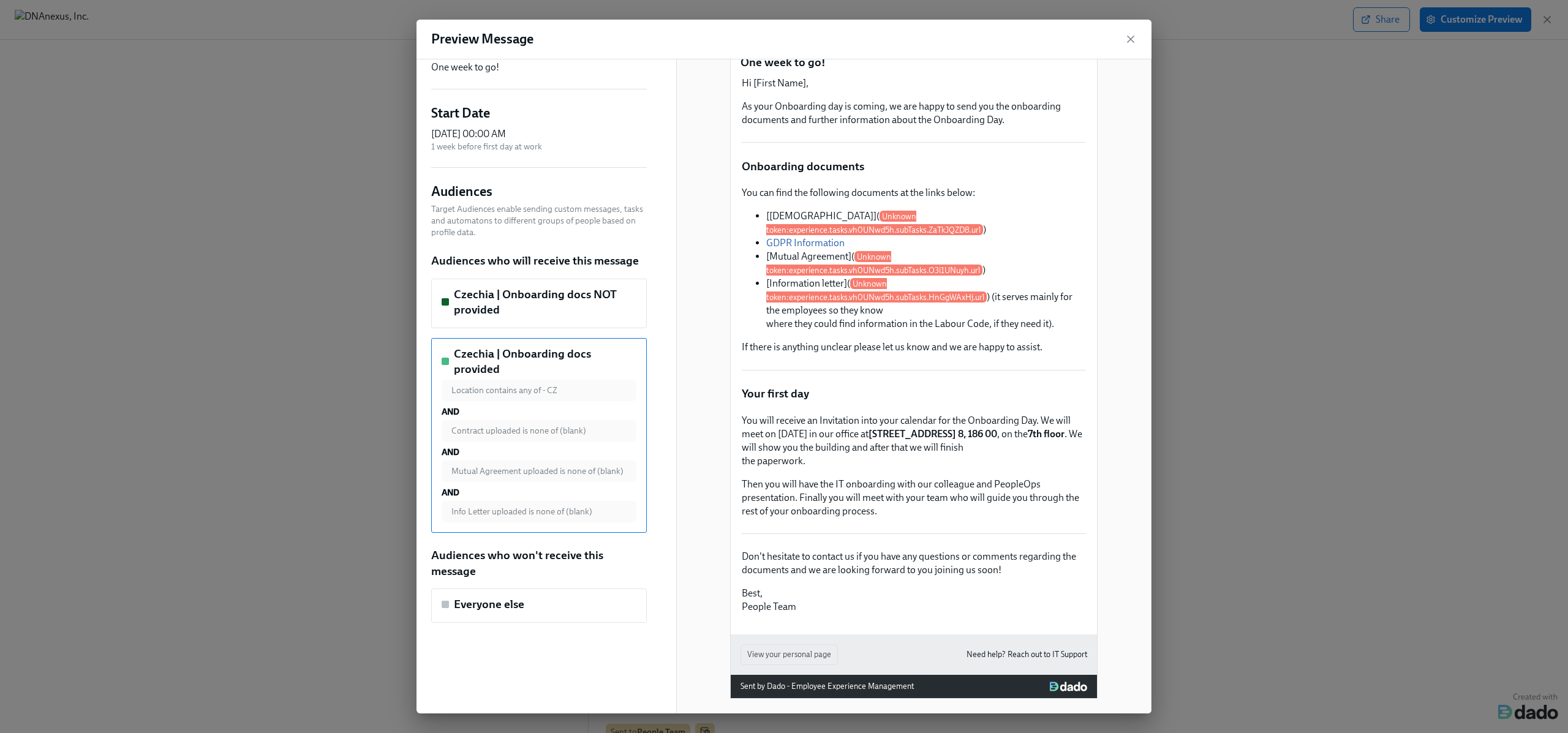
scroll to position [55, 0]
click at [568, 597] on div "Everyone else" at bounding box center [539, 605] width 194 height 16
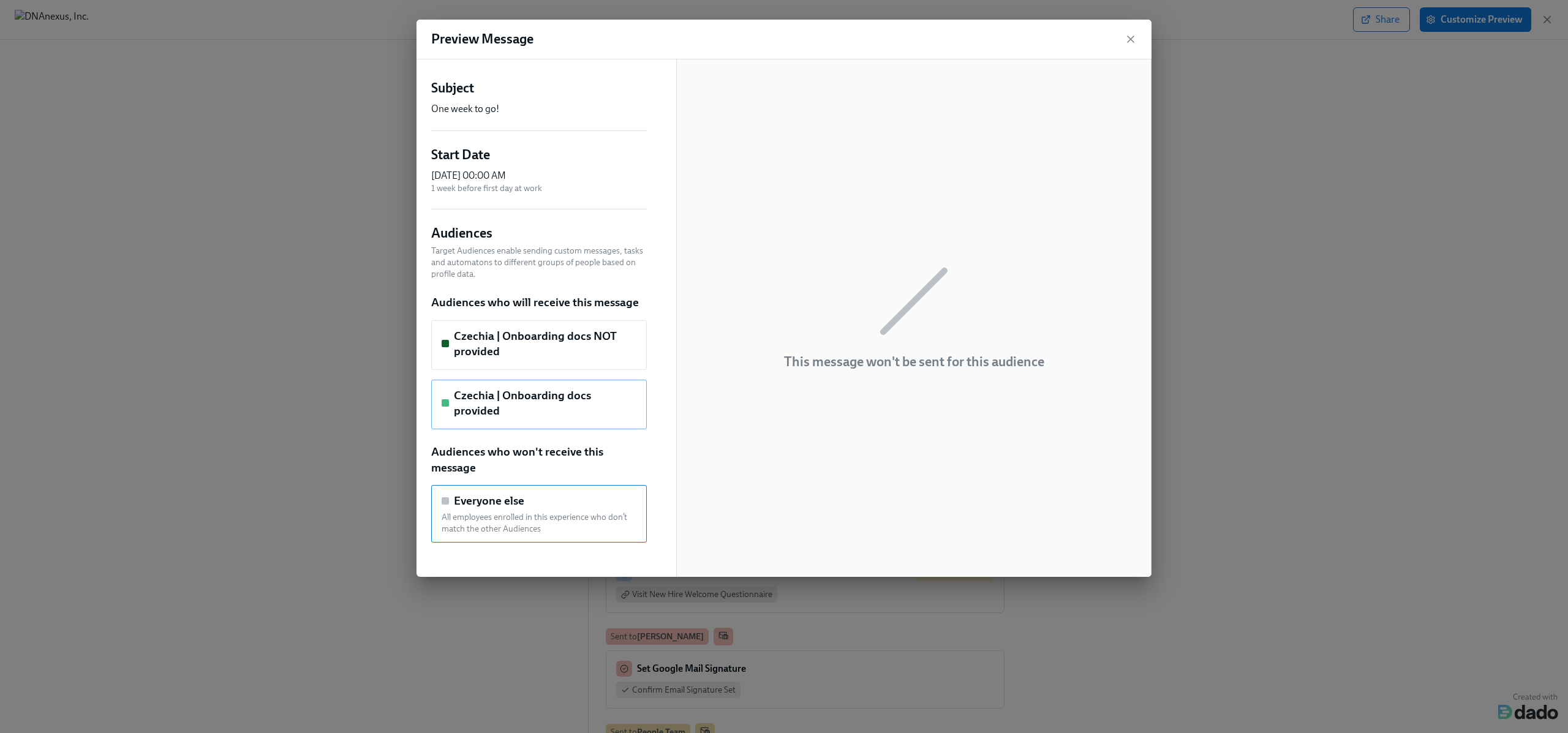
click at [598, 405] on div "Czechia | Onboarding docs provided" at bounding box center [539, 404] width 216 height 50
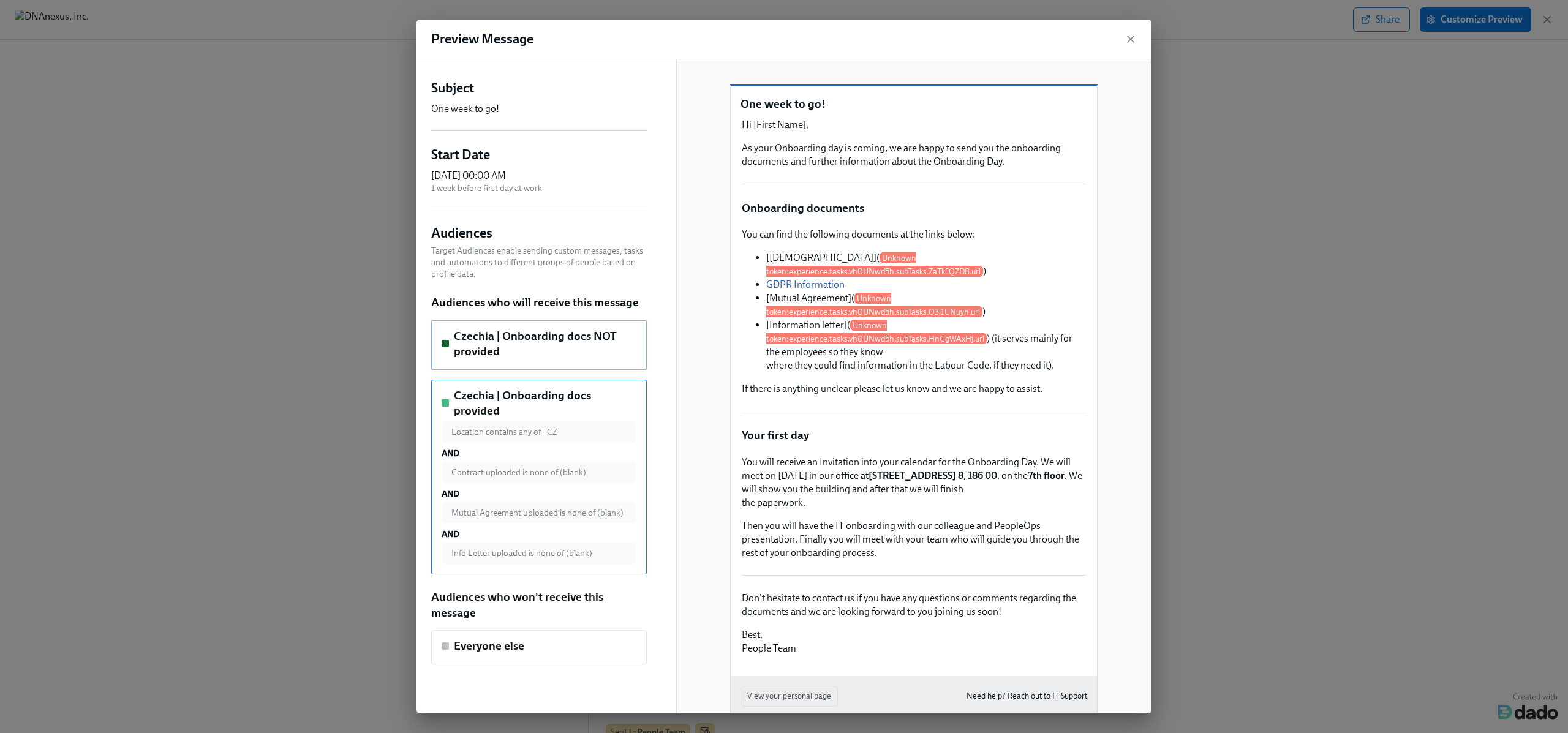
click at [599, 359] on h5 "Czechia | Onboarding docs NOT provided" at bounding box center [545, 344] width 183 height 32
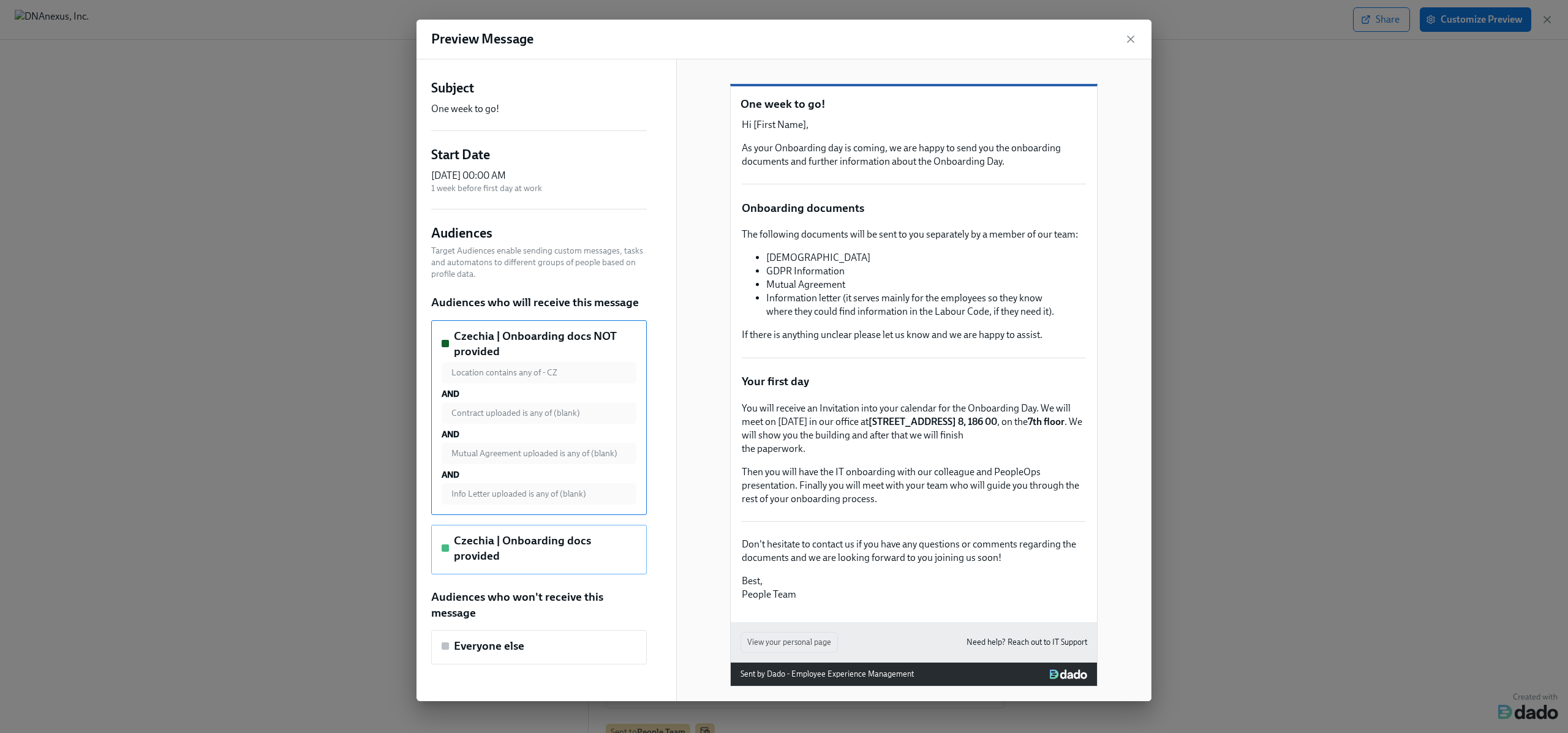
click at [576, 530] on div "Czechia | Onboarding docs provided" at bounding box center [539, 549] width 216 height 50
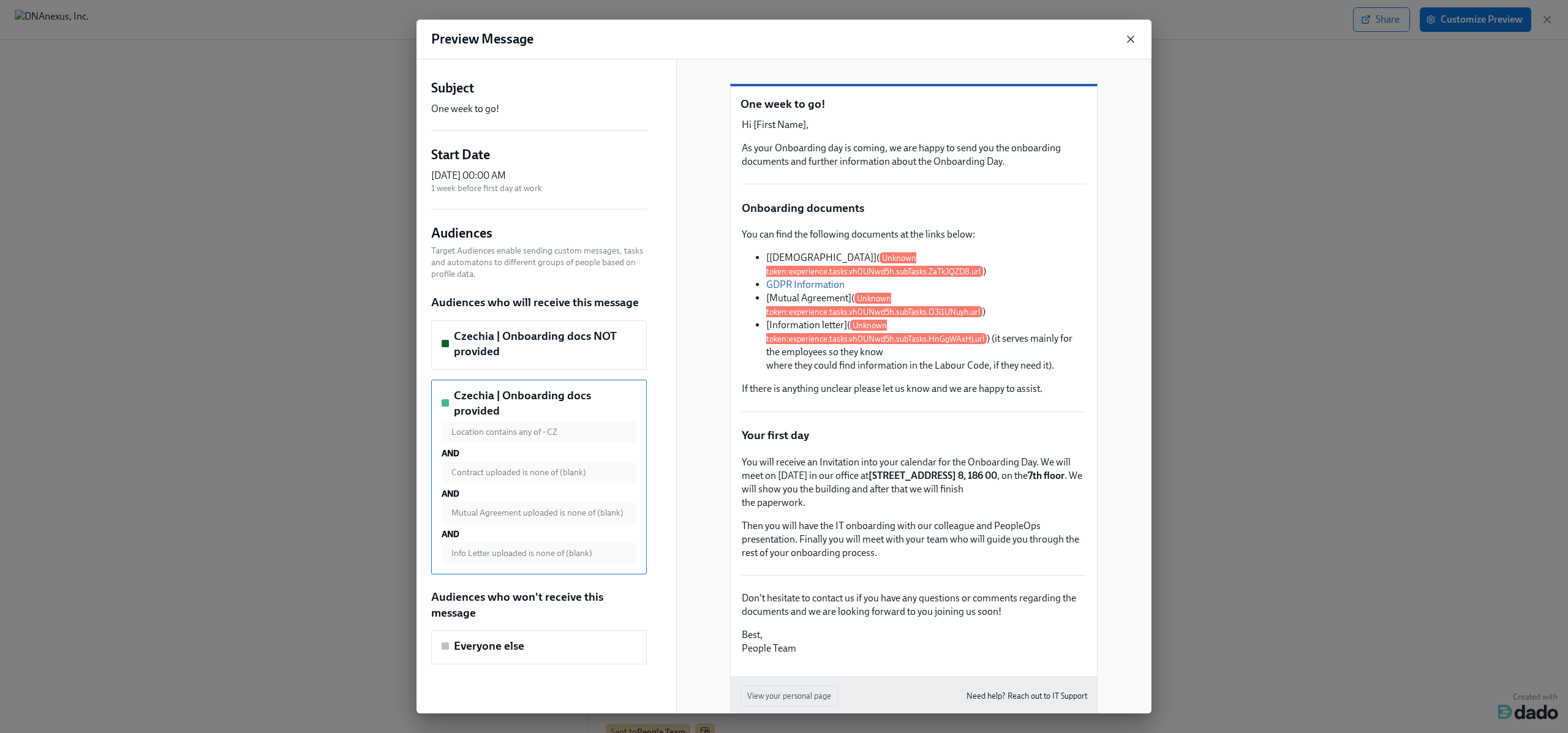
click at [1128, 35] on icon "button" at bounding box center [1131, 40] width 13 height 13
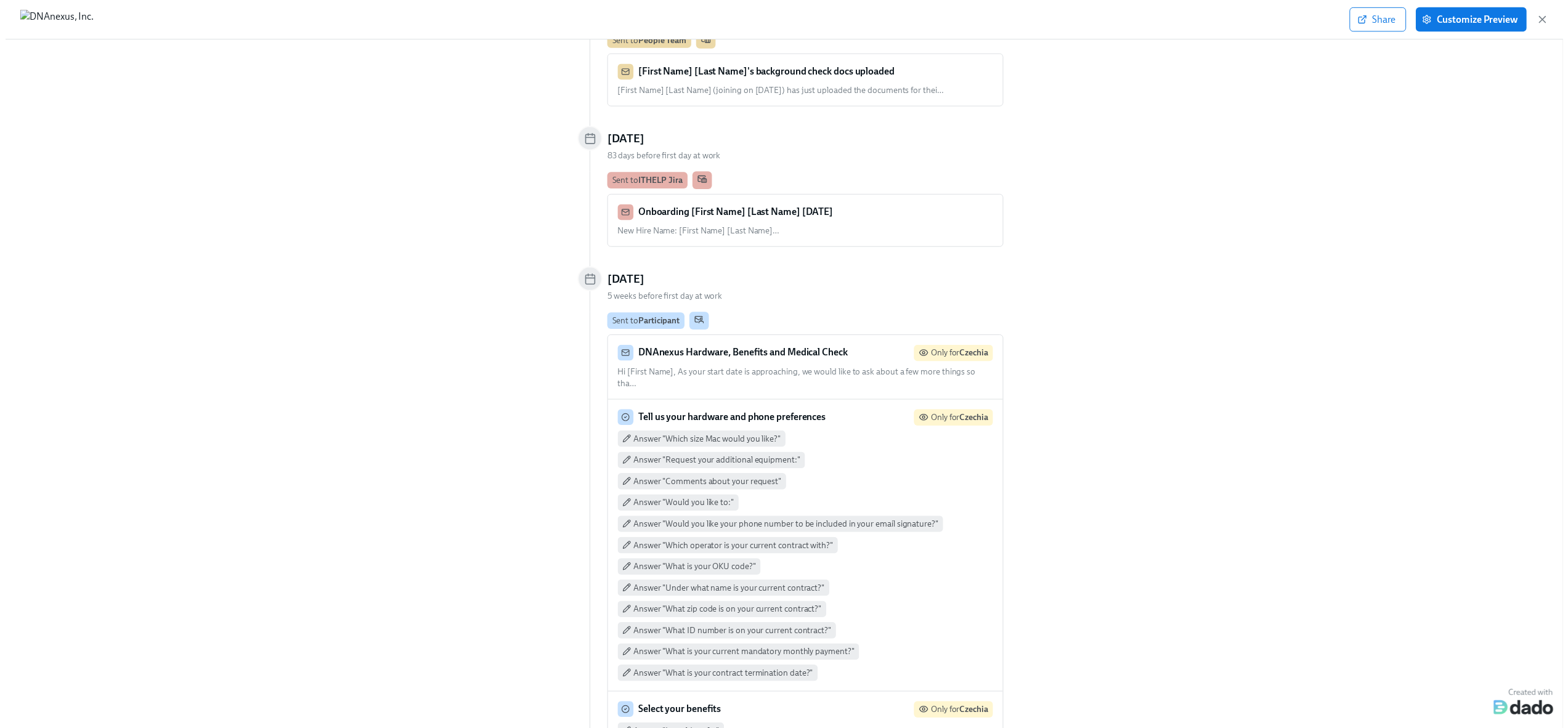
scroll to position [887, 0]
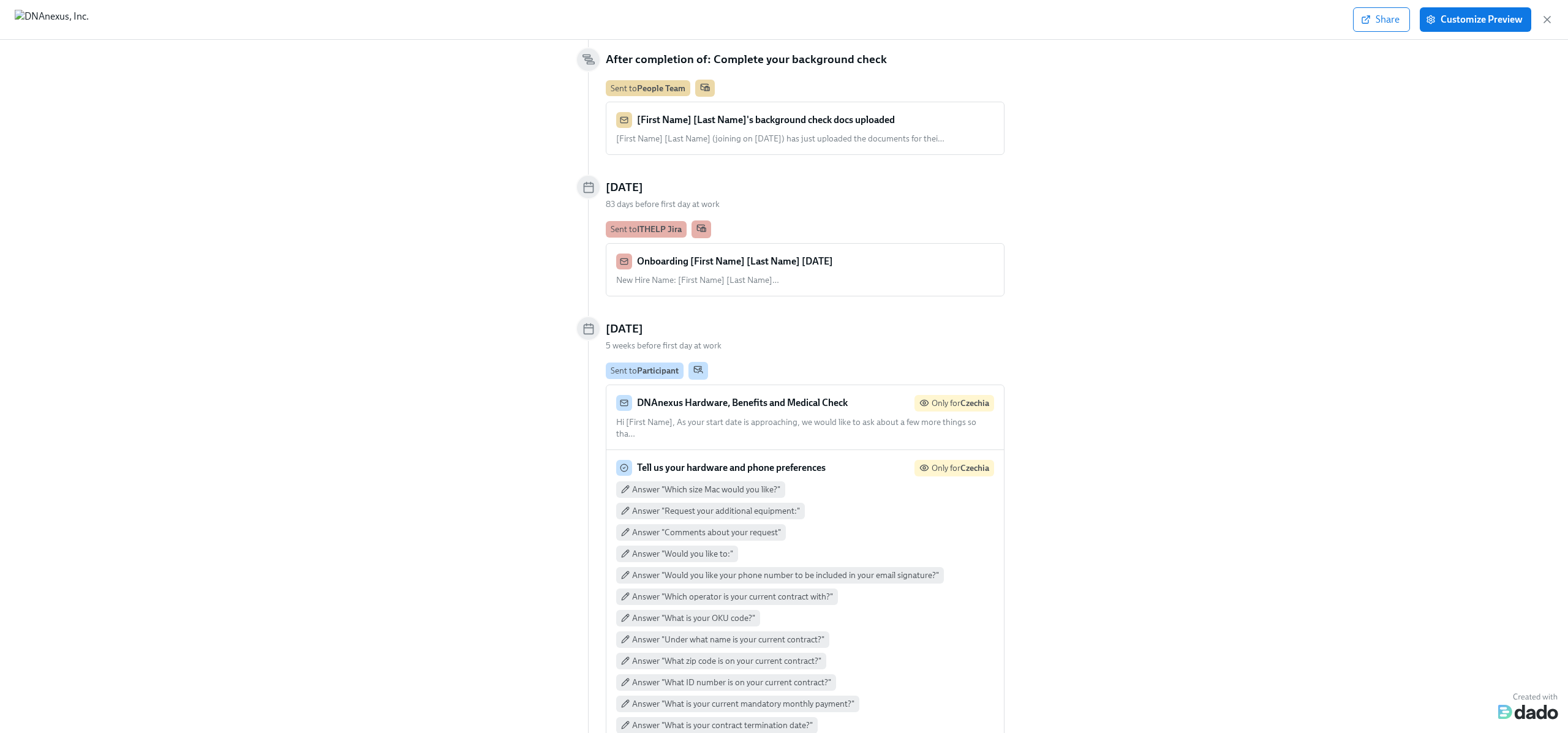
click at [1554, 19] on div "Share Customize Preview" at bounding box center [784, 20] width 1568 height 40
click at [1547, 20] on icon "button" at bounding box center [1546, 19] width 6 height 6
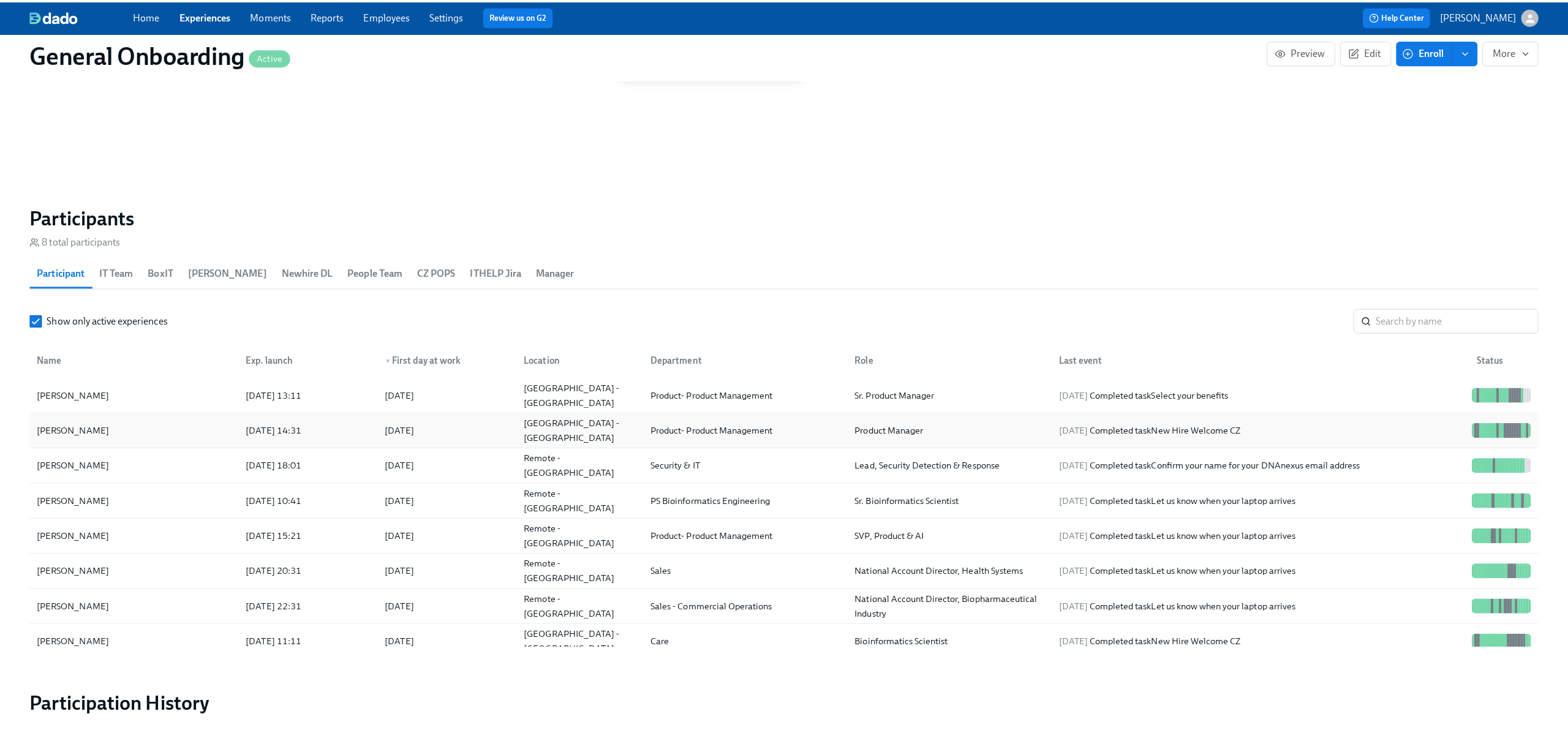
scroll to position [12, 0]
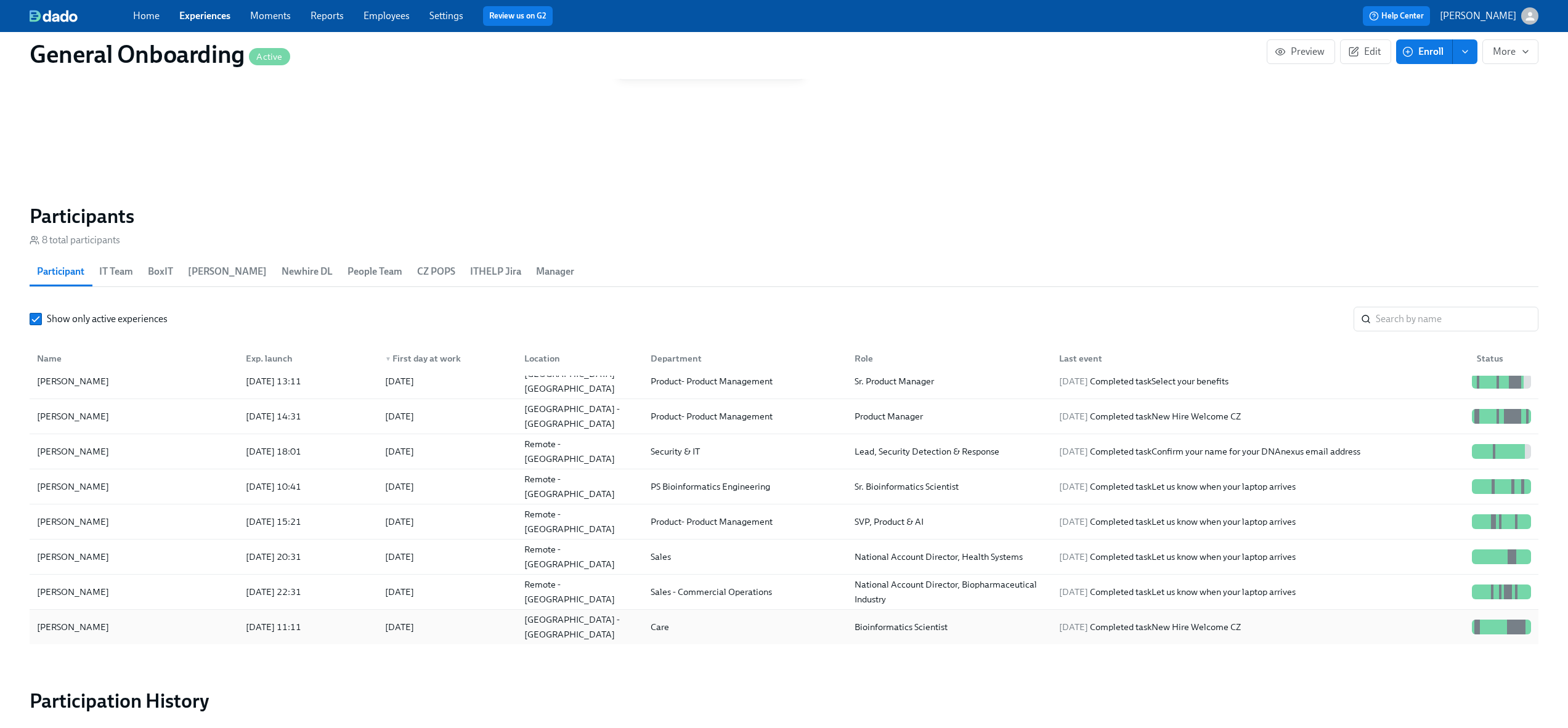
click at [631, 622] on div "[GEOGRAPHIC_DATA] - [GEOGRAPHIC_DATA]" at bounding box center [578, 627] width 127 height 24
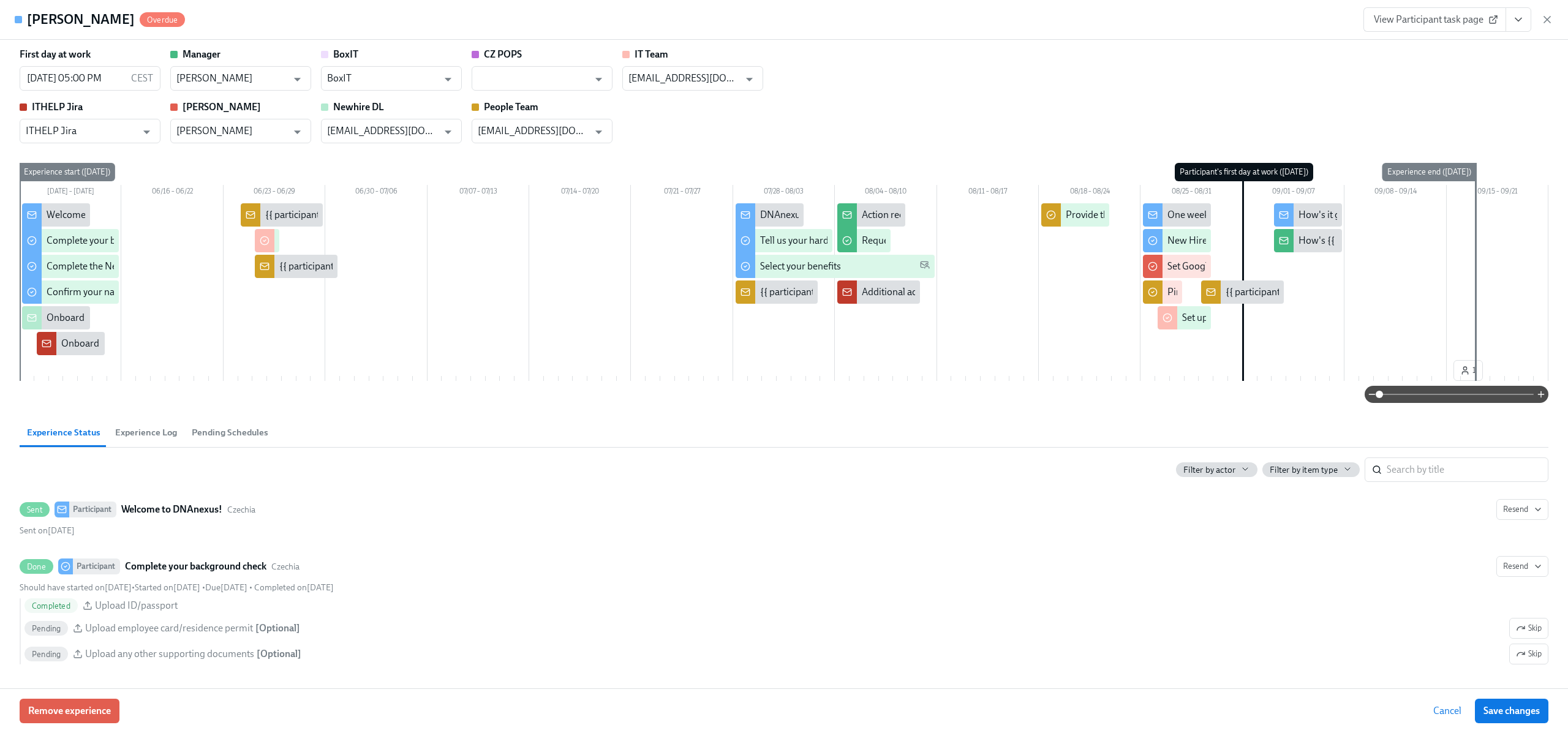
scroll to position [3, 0]
click at [1522, 23] on icon "View task page" at bounding box center [1518, 20] width 13 height 13
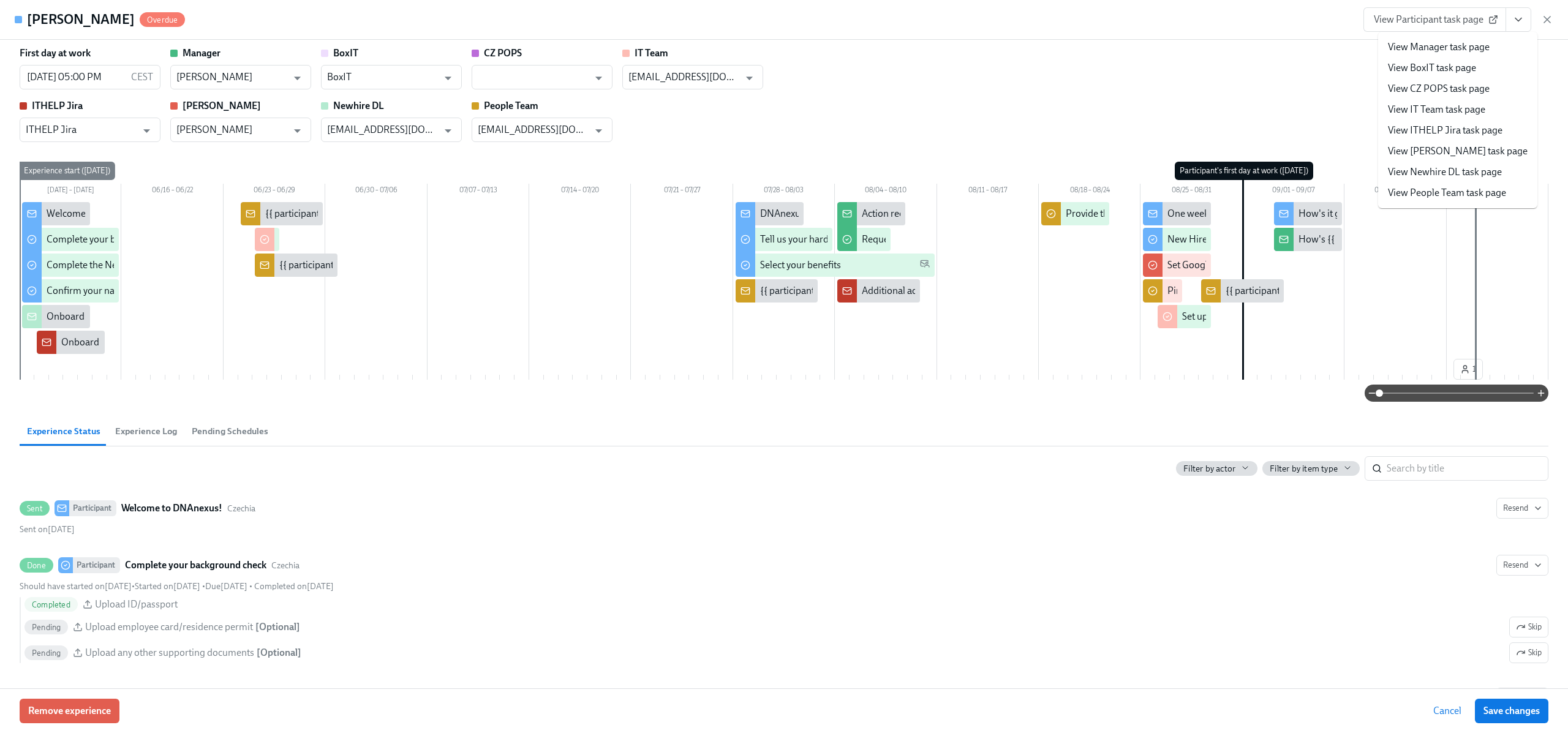
click at [1364, 59] on div "First day at work [DATE] 05:00 PM CEST ​ Manager [PERSON_NAME] ​ BoxIT BoxIT ​ …" at bounding box center [784, 95] width 1528 height 95
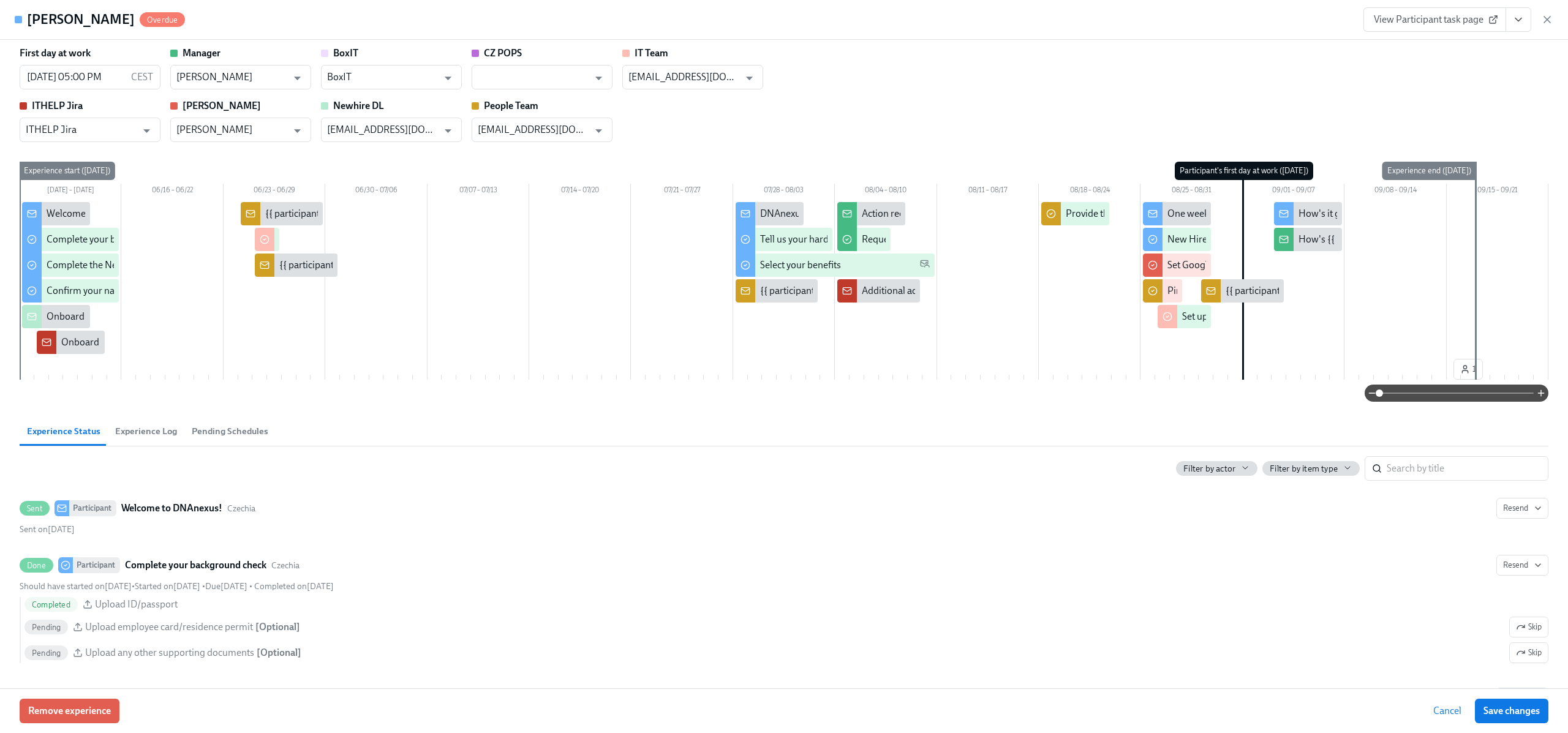
scroll to position [0, 0]
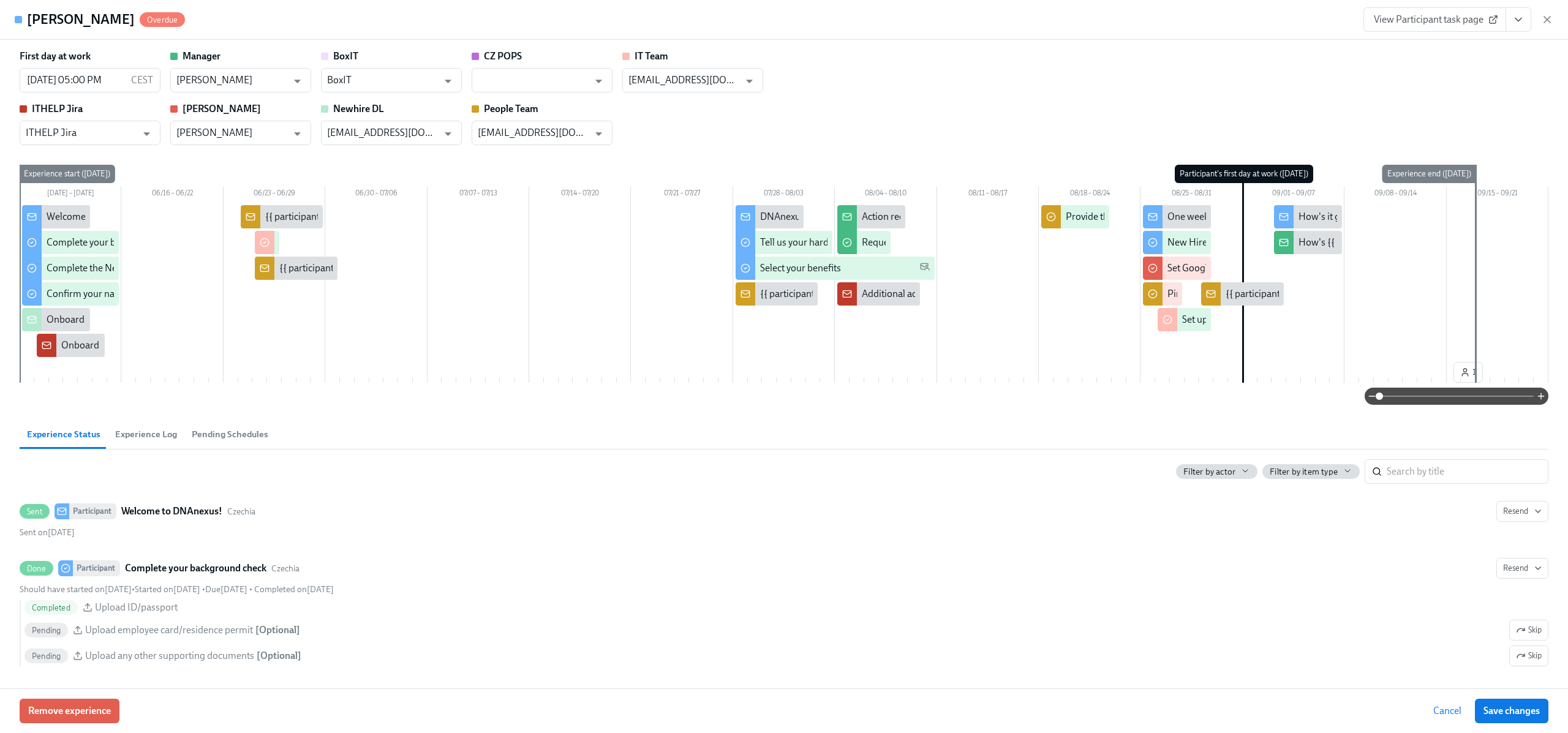
click at [1518, 16] on icon "View task page" at bounding box center [1518, 20] width 13 height 13
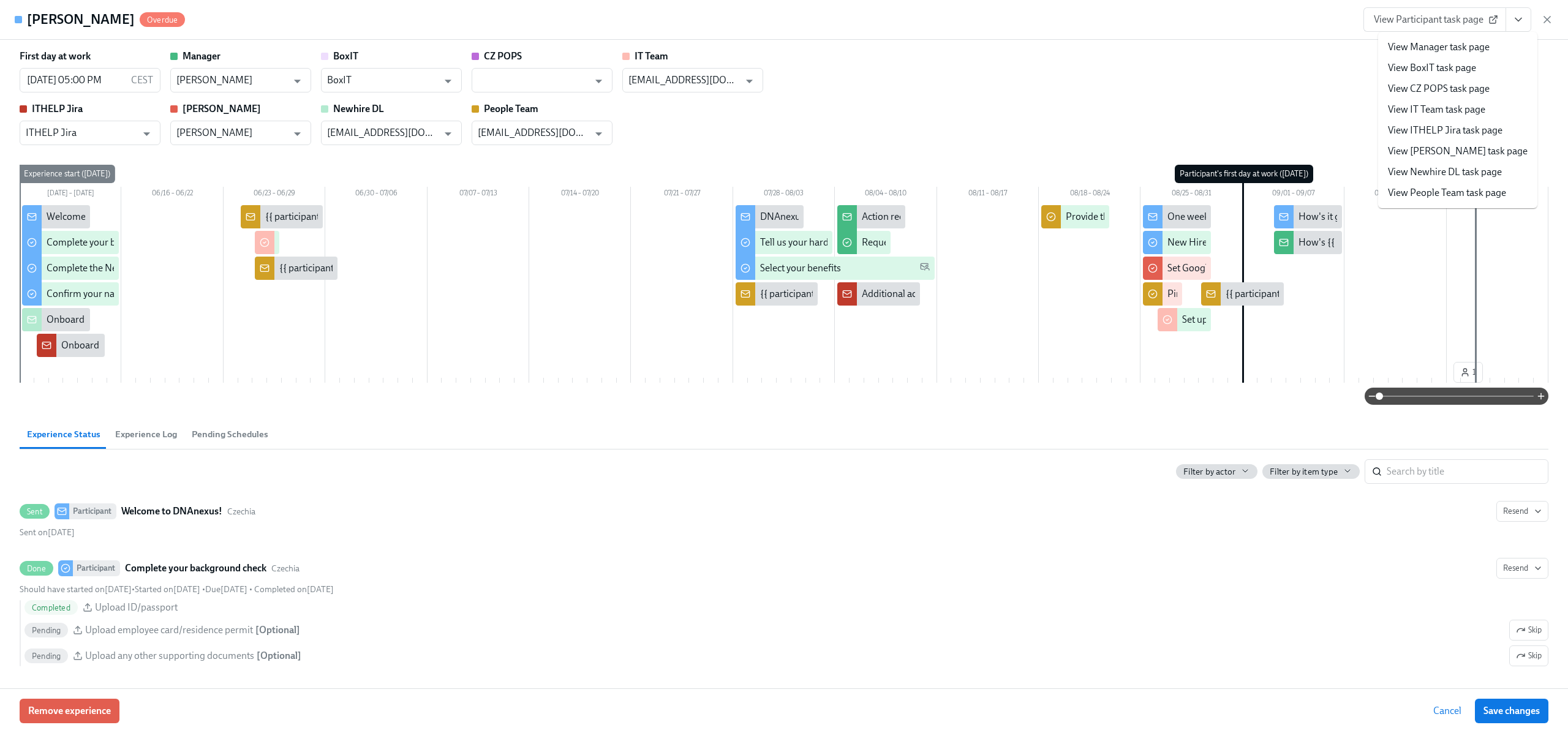
click at [1347, 127] on div "First day at work [DATE] 05:00 PM CEST ​ Manager [PERSON_NAME] ​ BoxIT BoxIT ​ …" at bounding box center [784, 97] width 1528 height 95
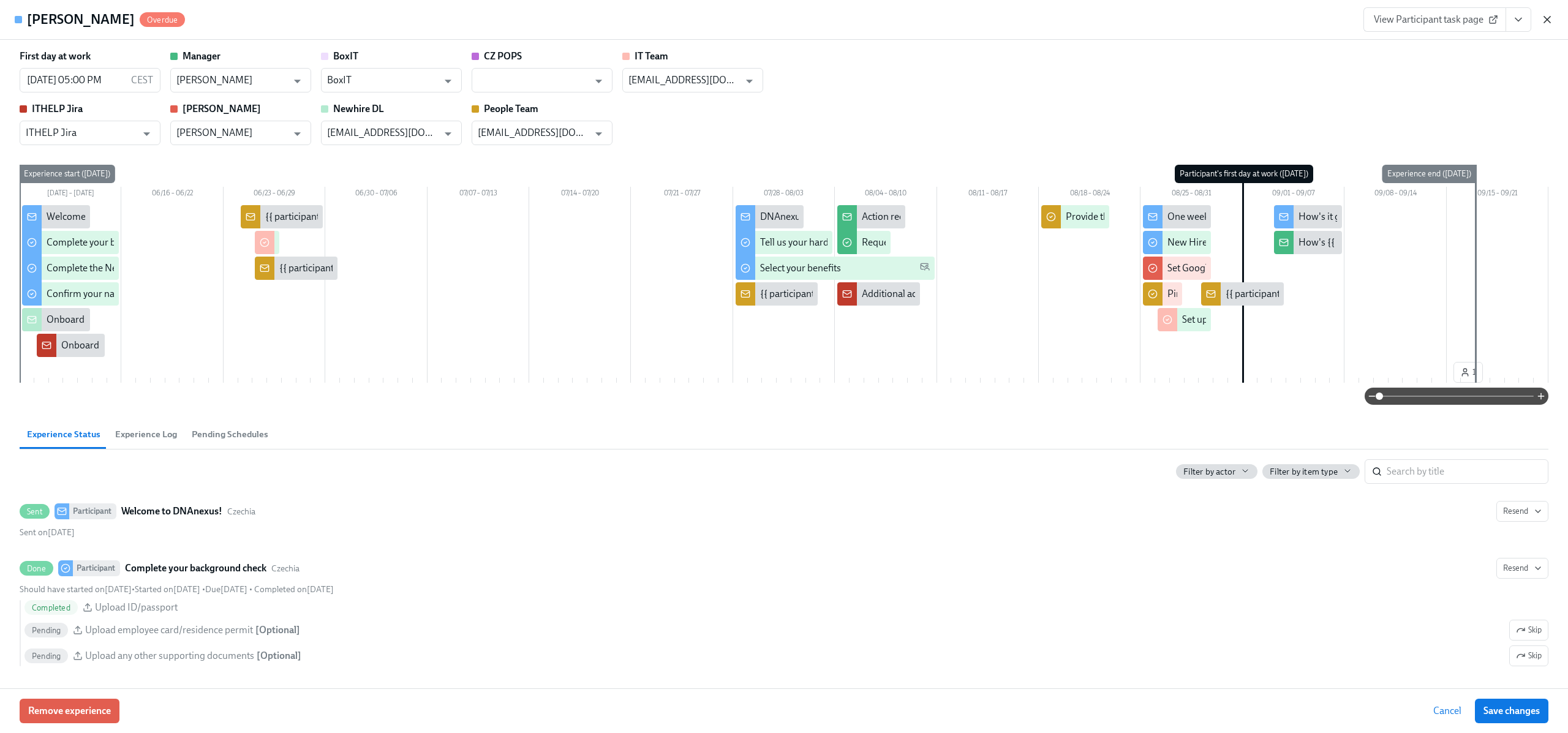
click at [1547, 18] on icon "button" at bounding box center [1547, 20] width 13 height 13
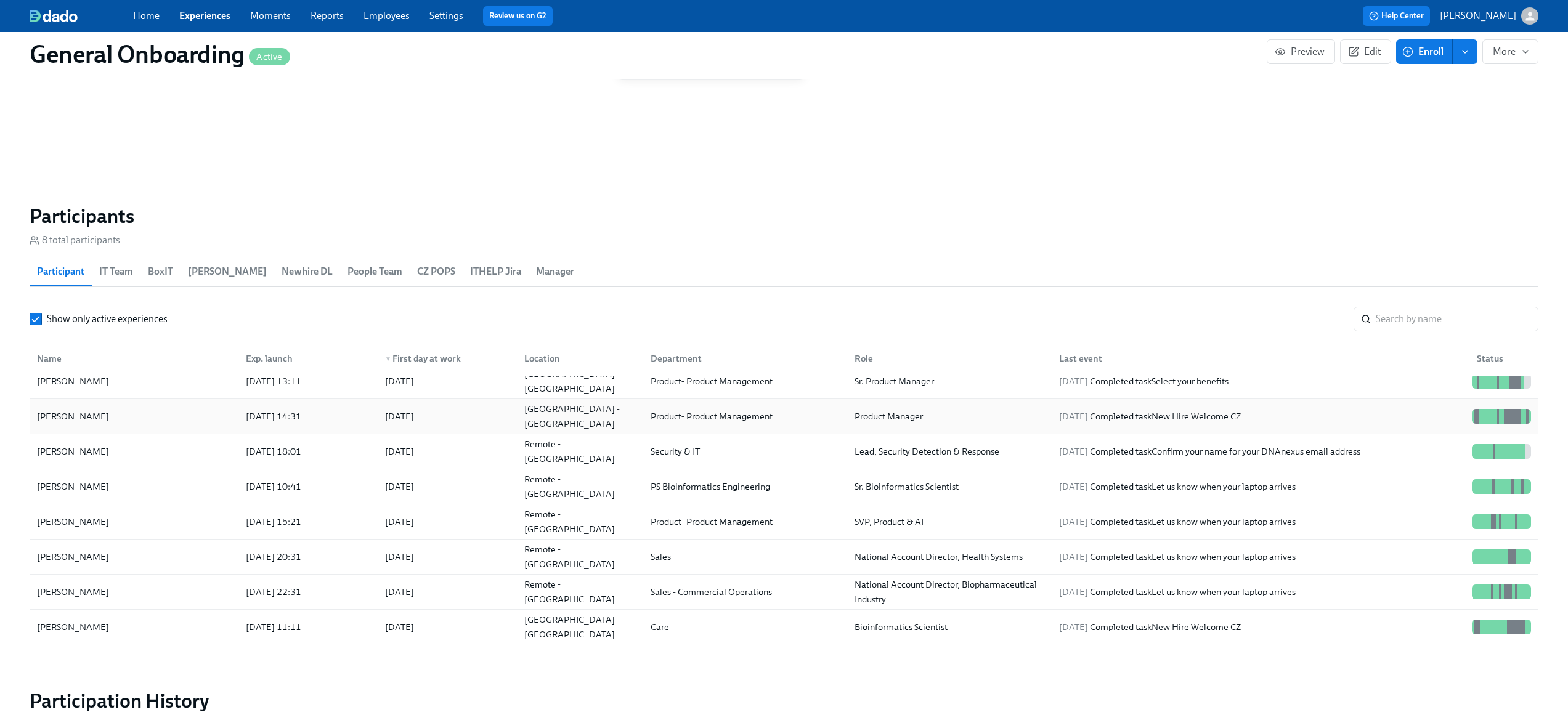
click at [483, 430] on div "[PERSON_NAME] [DATE] 14:31 2025/10/01 [GEOGRAPHIC_DATA] - CZ Product- Product M…" at bounding box center [784, 417] width 1508 height 35
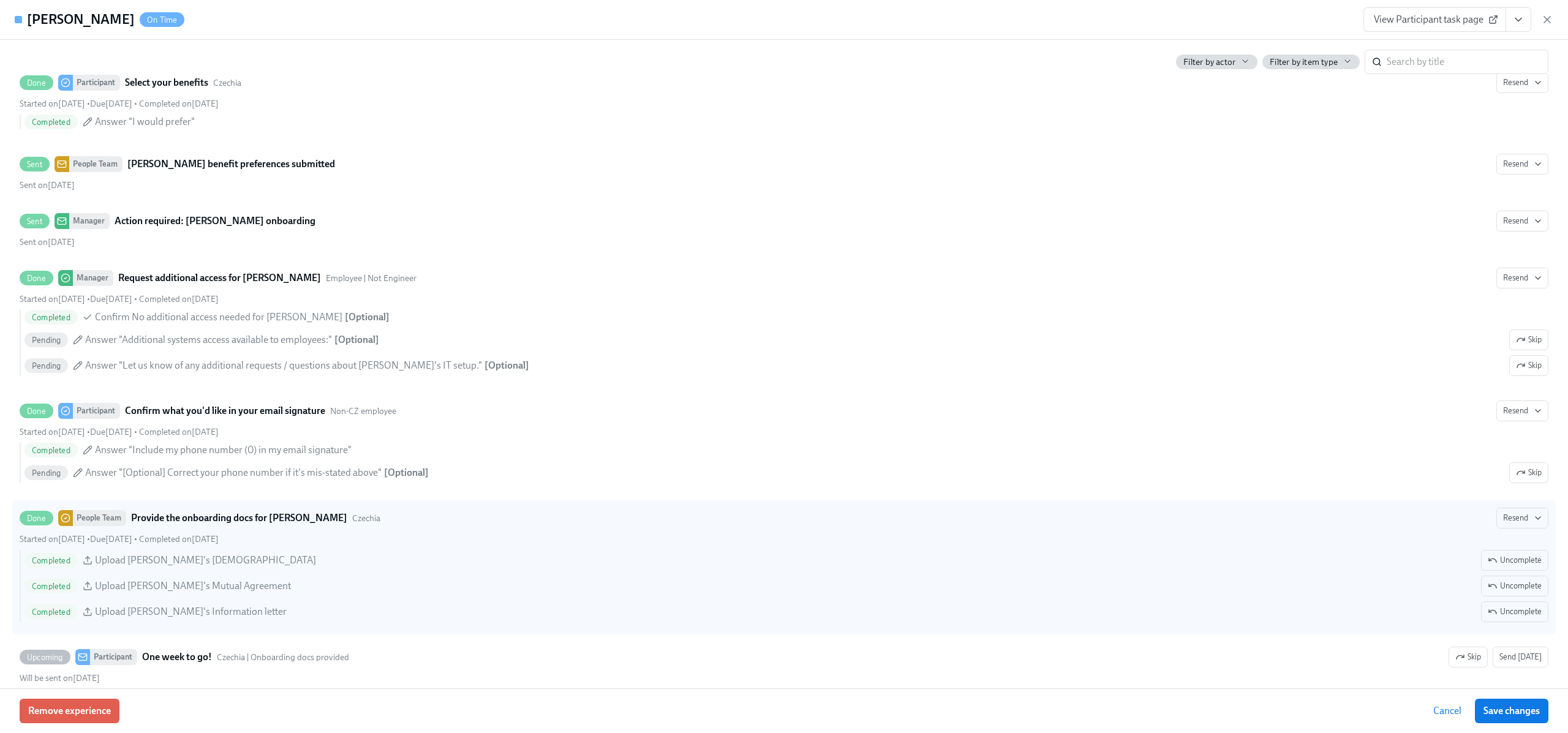
scroll to position [1896, 0]
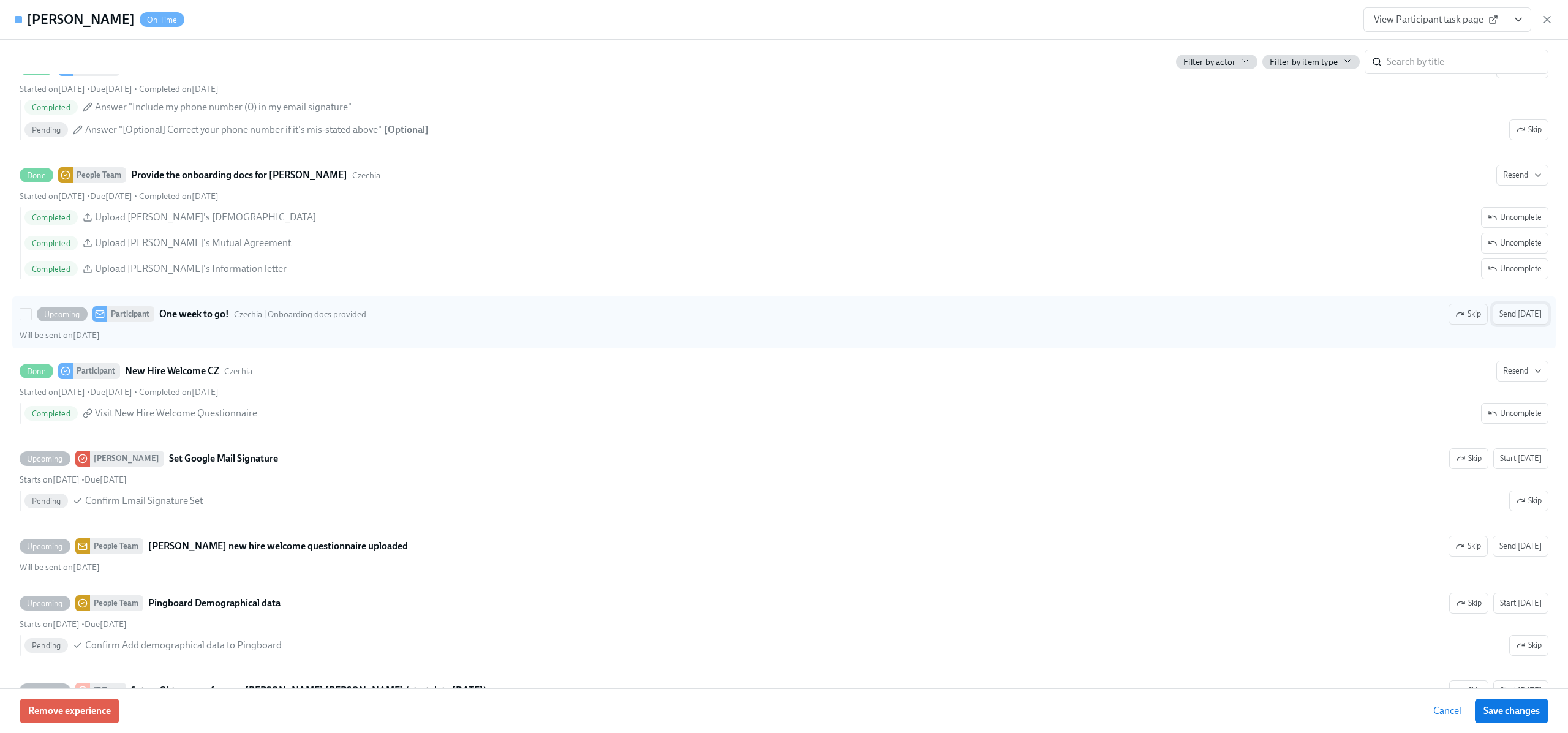
click at [1512, 315] on span "Send [DATE]" at bounding box center [1520, 314] width 42 height 13
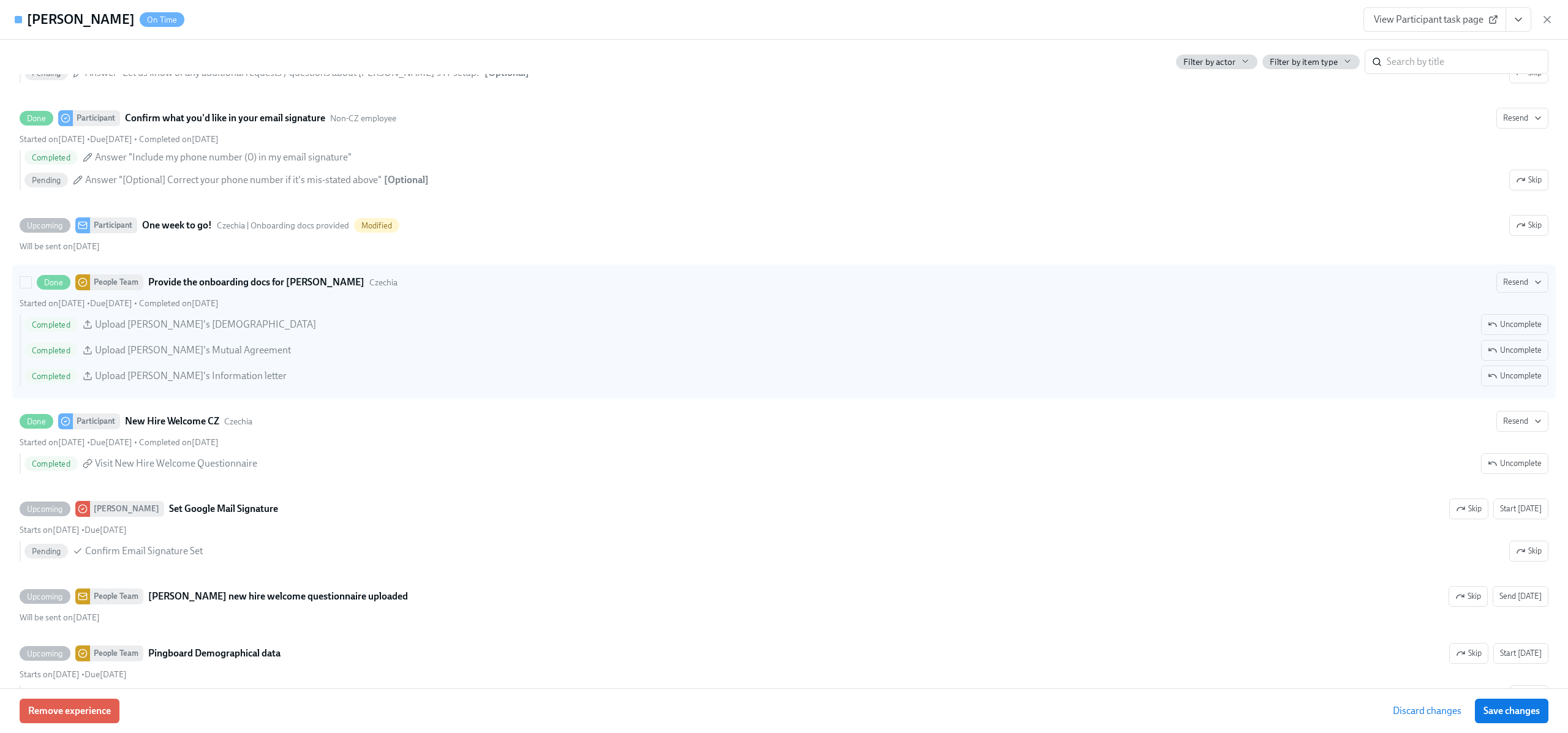
scroll to position [1821, 0]
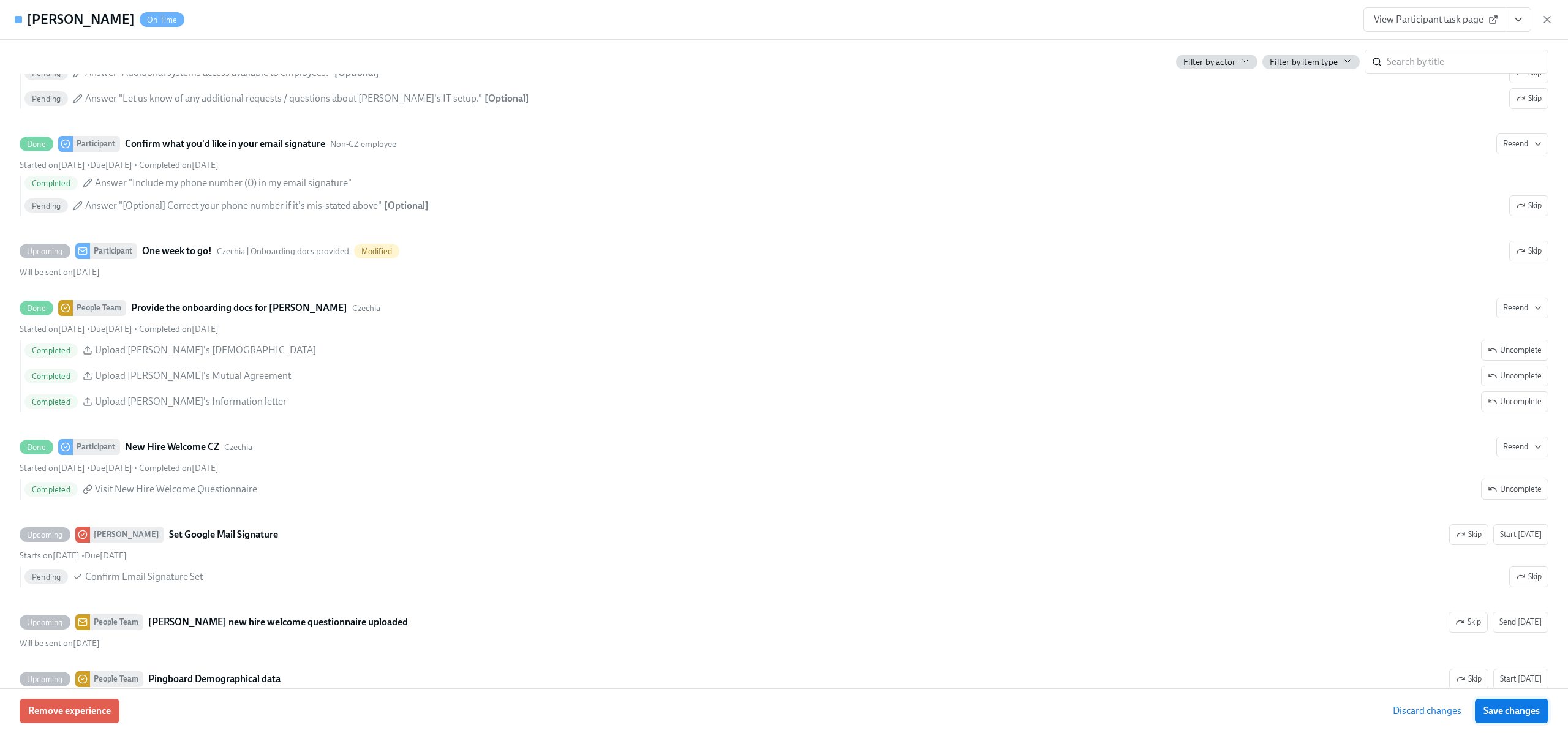
click at [1521, 715] on span "Save changes" at bounding box center [1511, 711] width 57 height 13
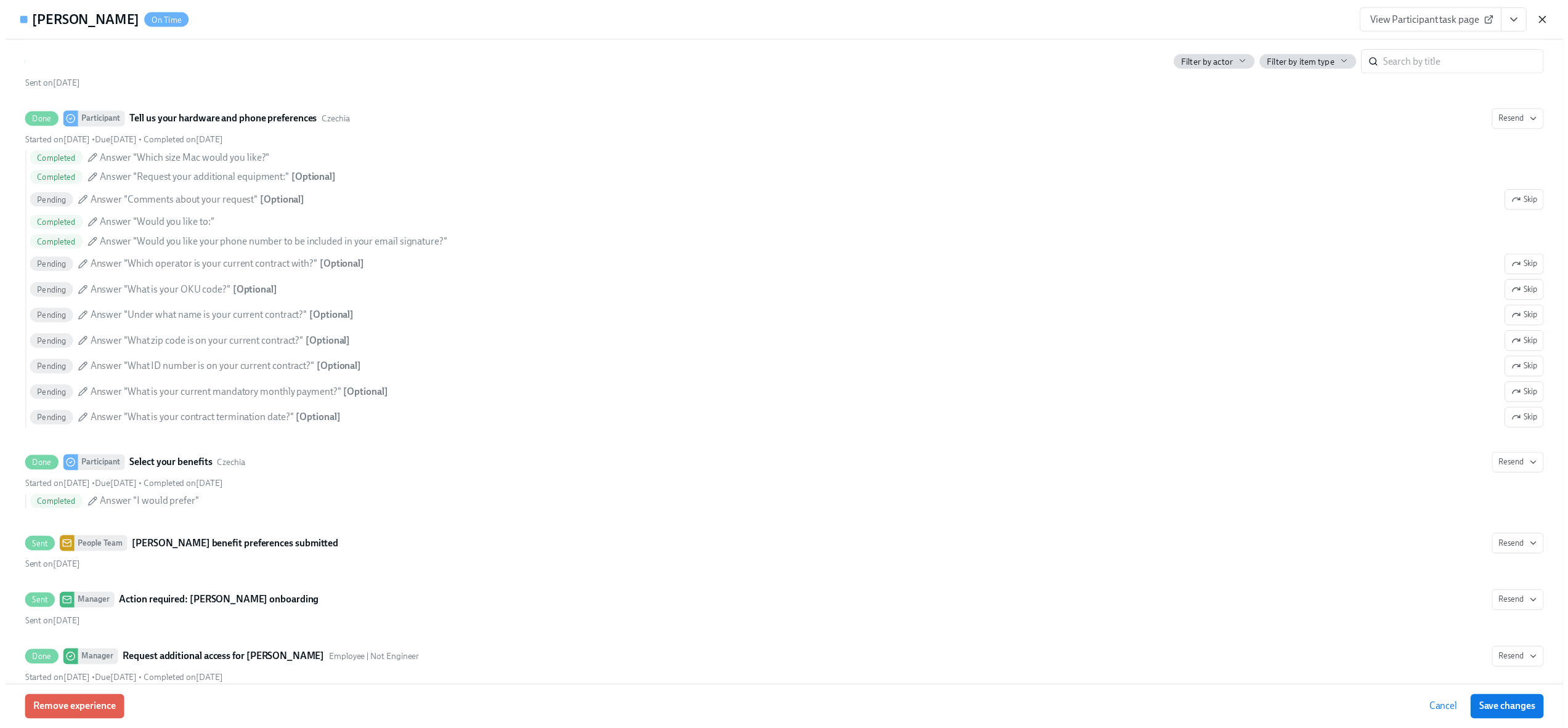
scroll to position [1029, 0]
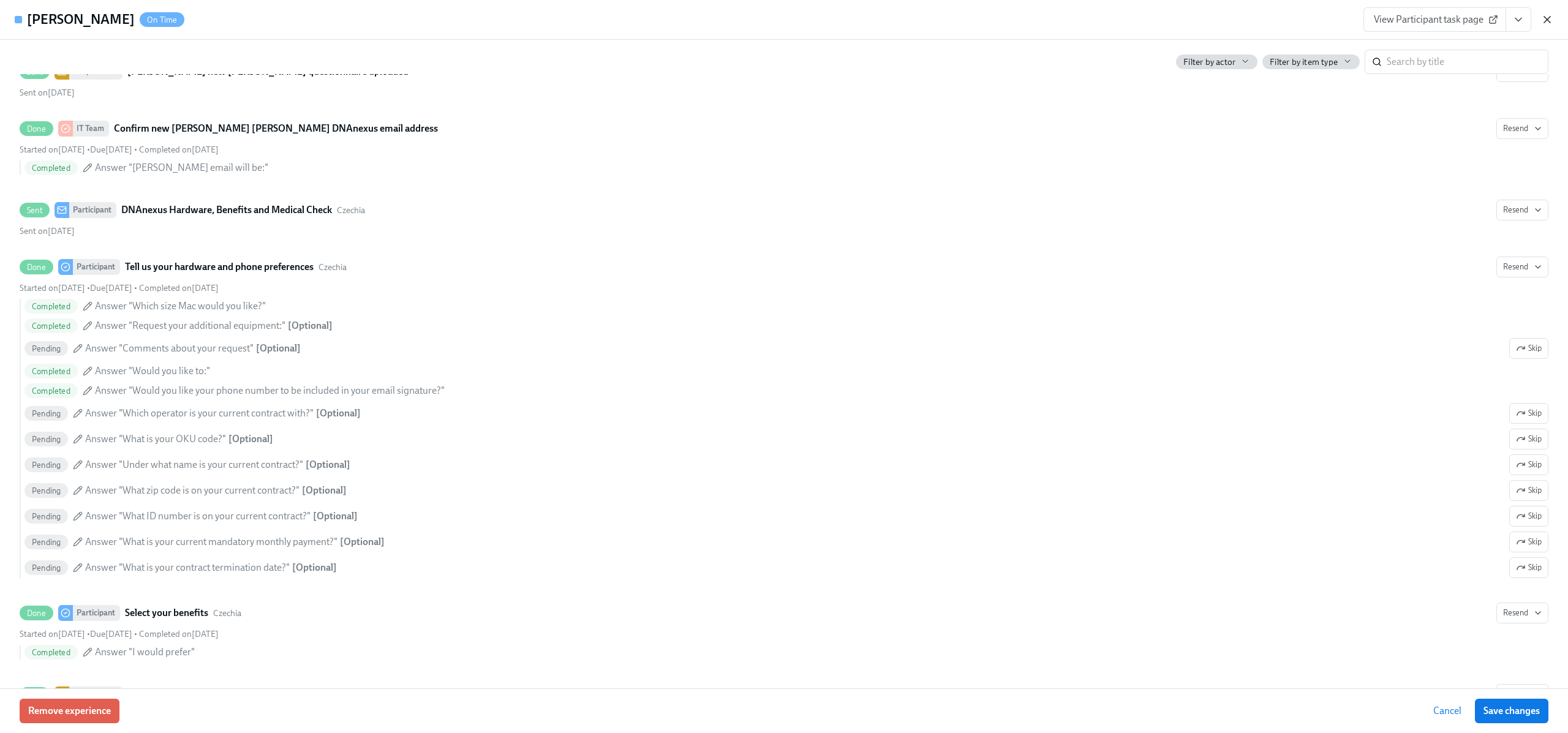
click at [1545, 22] on icon "button" at bounding box center [1547, 20] width 13 height 13
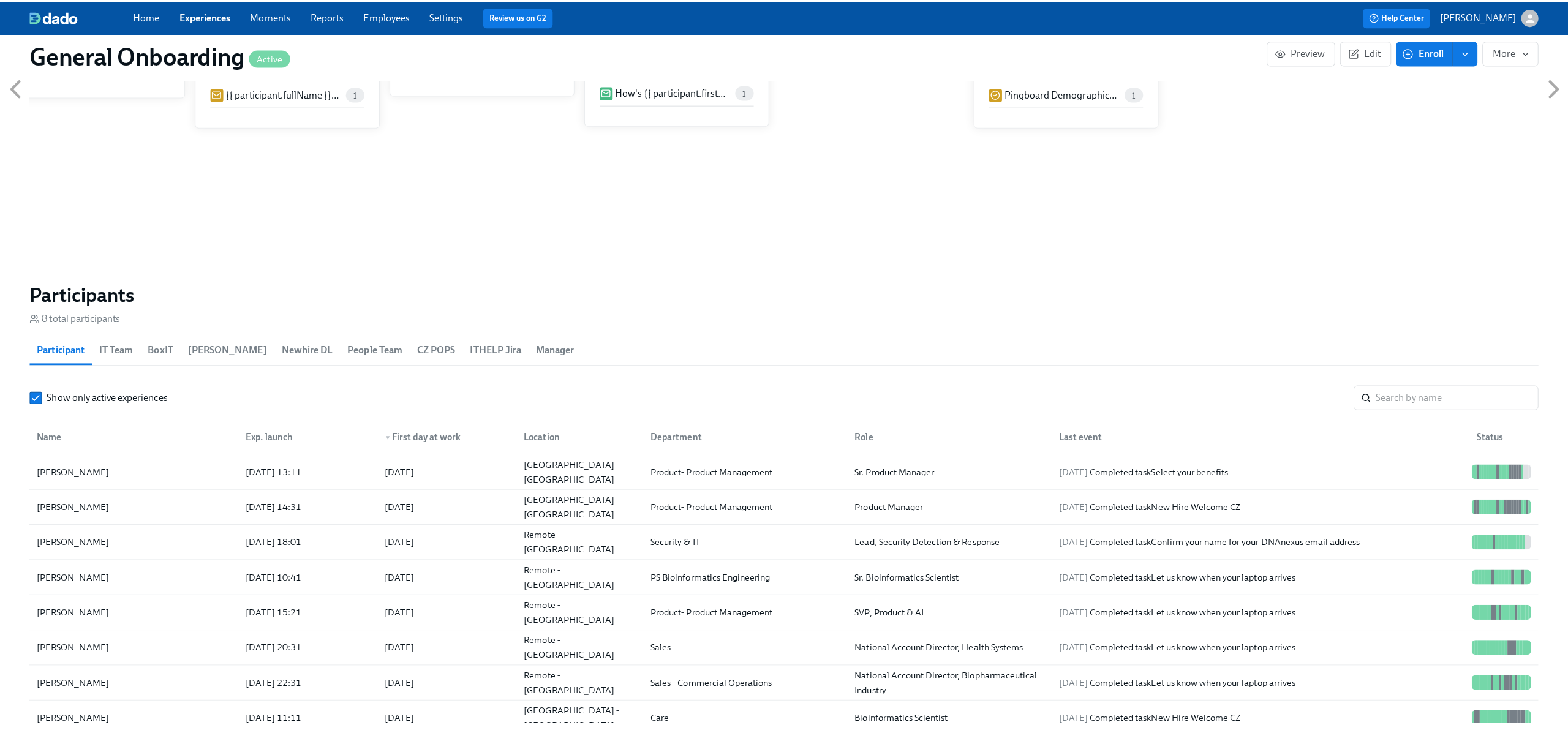
scroll to position [932, 0]
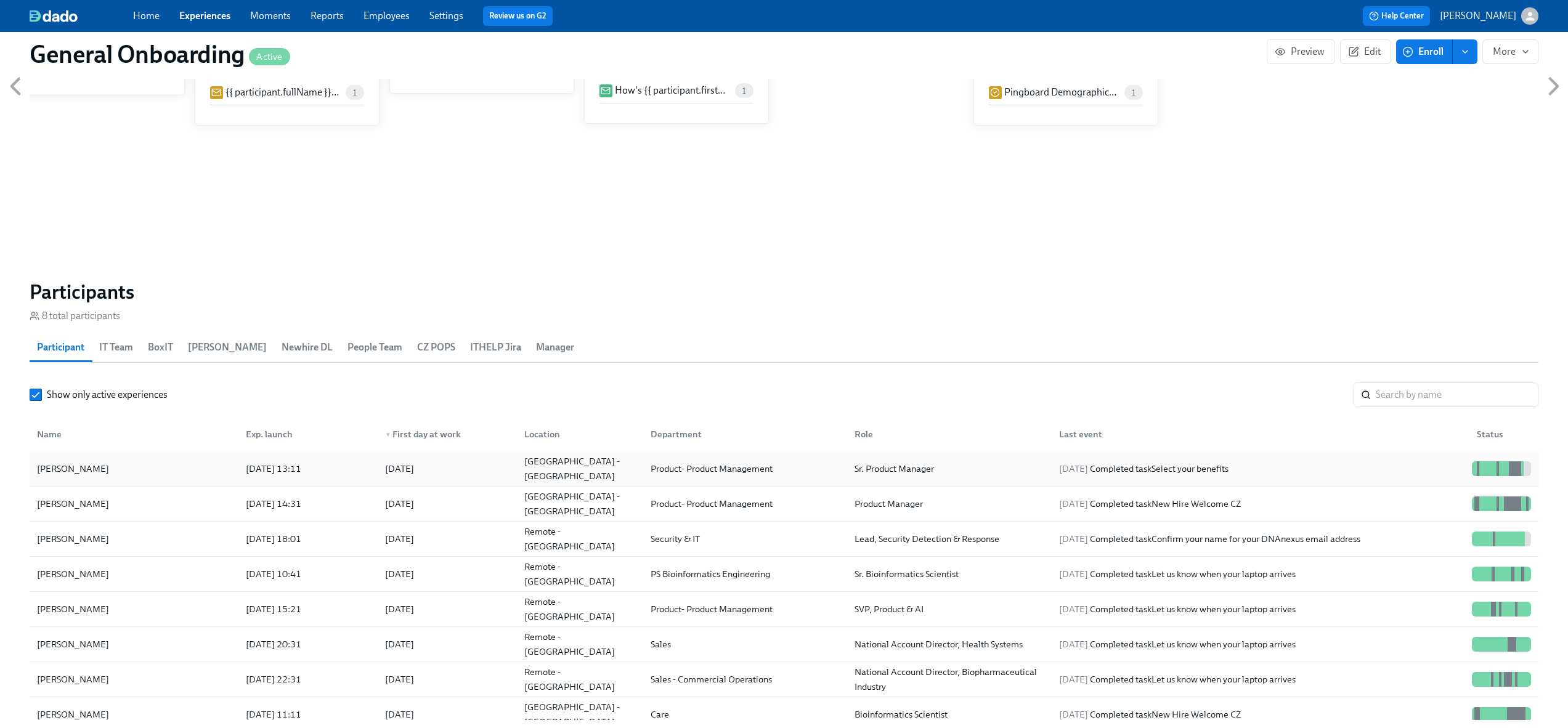
click at [486, 469] on div "[DATE]" at bounding box center [445, 468] width 139 height 24
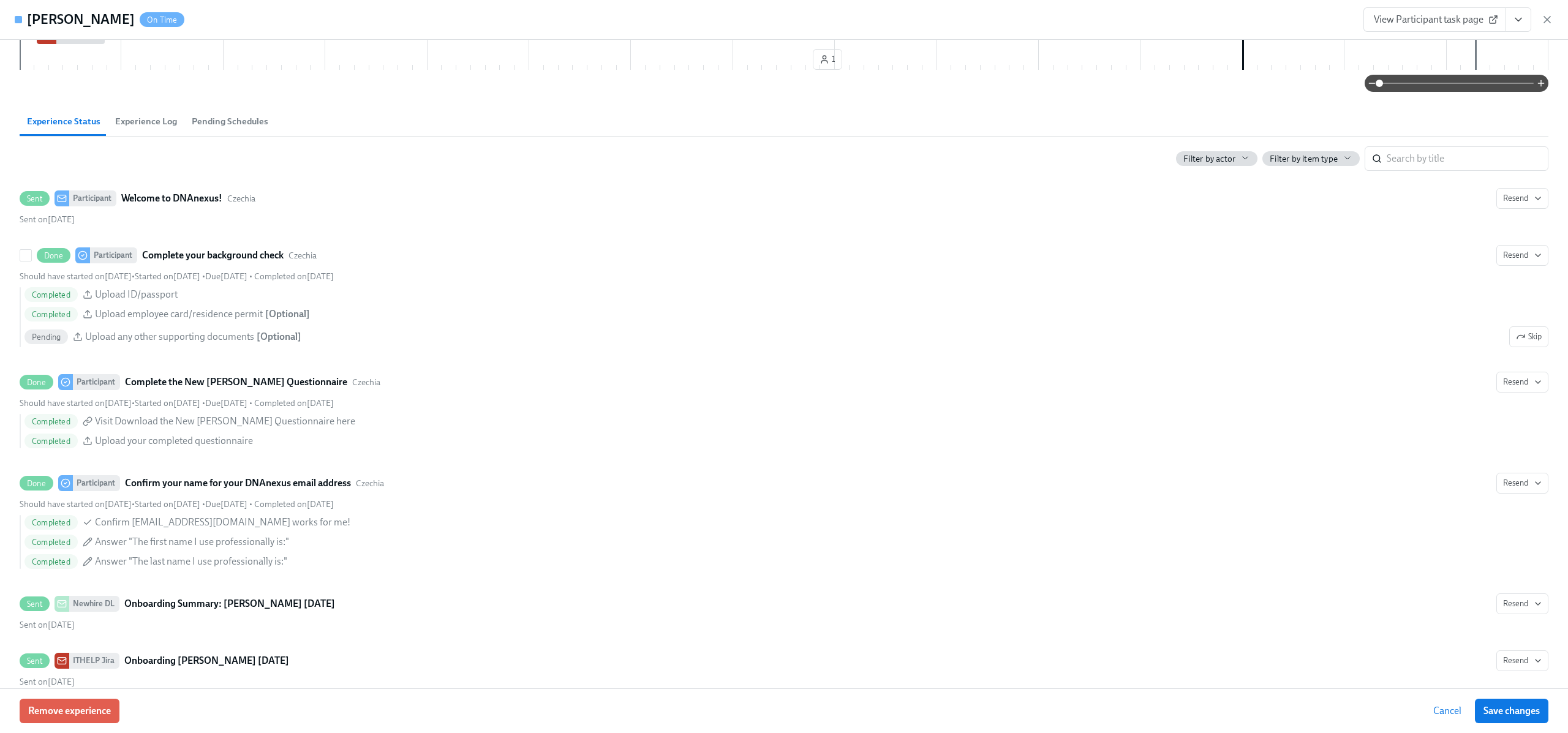
scroll to position [430, 0]
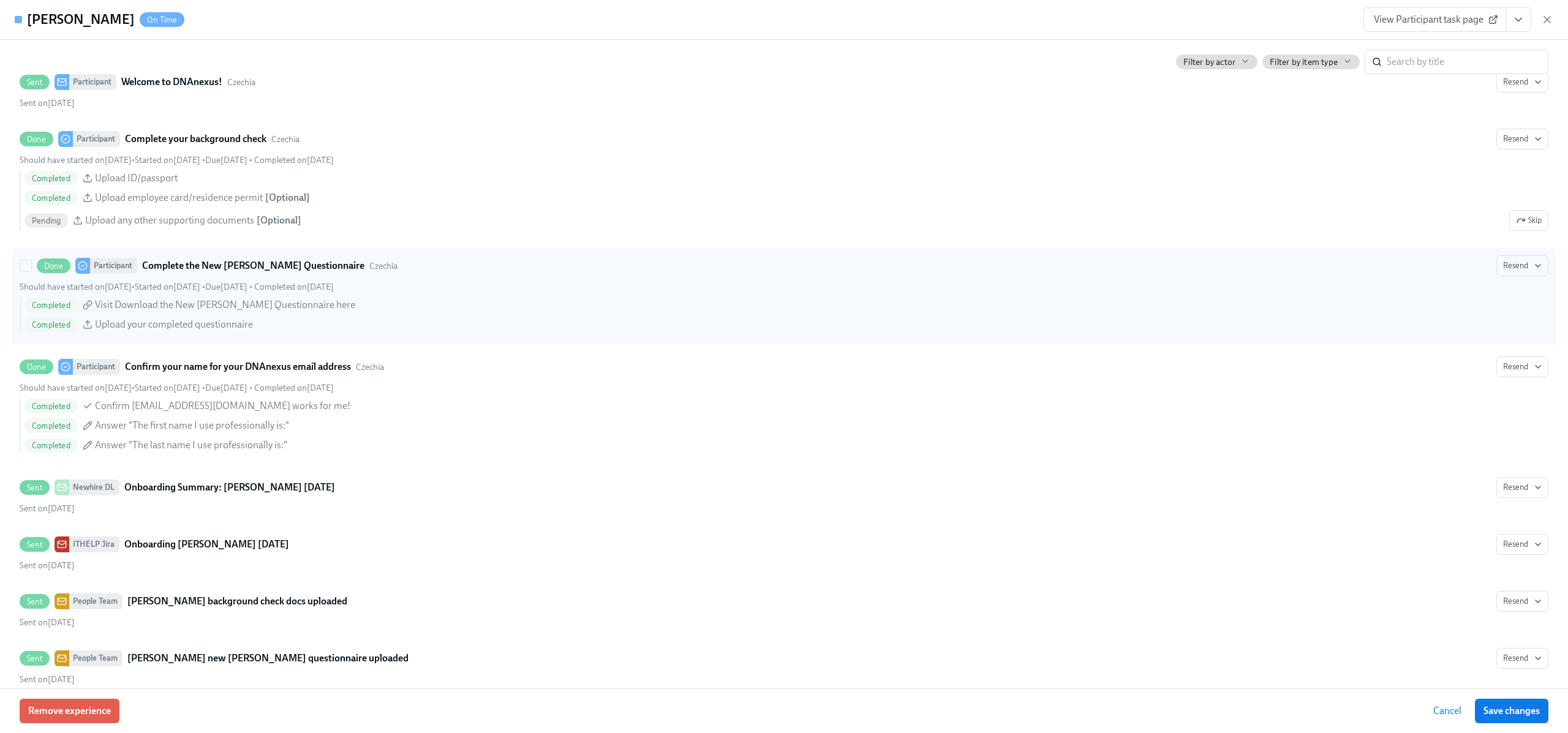
click at [405, 291] on div "Should have started on [DATE] • Started on [DATE] • Due [DATE] • Completed on […" at bounding box center [784, 286] width 1528 height 12
click at [32, 271] on input "Done Participant Complete the New [PERSON_NAME] Questionnaire Czechia Resend Sh…" at bounding box center [25, 266] width 11 height 11
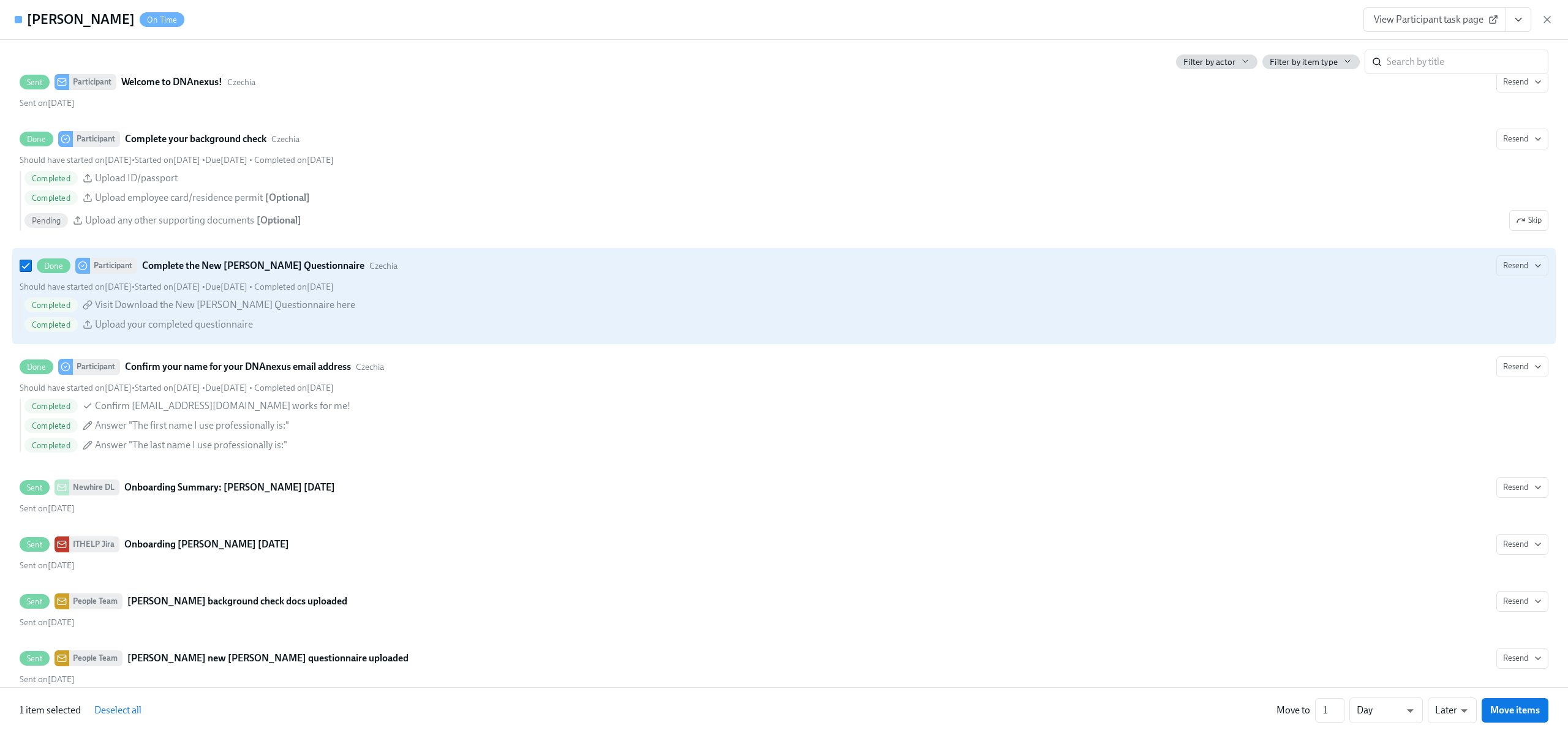
click at [405, 291] on div "Should have started on [DATE] • Started on [DATE] • Due [DATE] • Completed on […" at bounding box center [784, 286] width 1528 height 12
click at [32, 271] on input "Done Participant Complete the New [PERSON_NAME] Questionnaire Czechia Resend Sh…" at bounding box center [25, 266] width 11 height 11
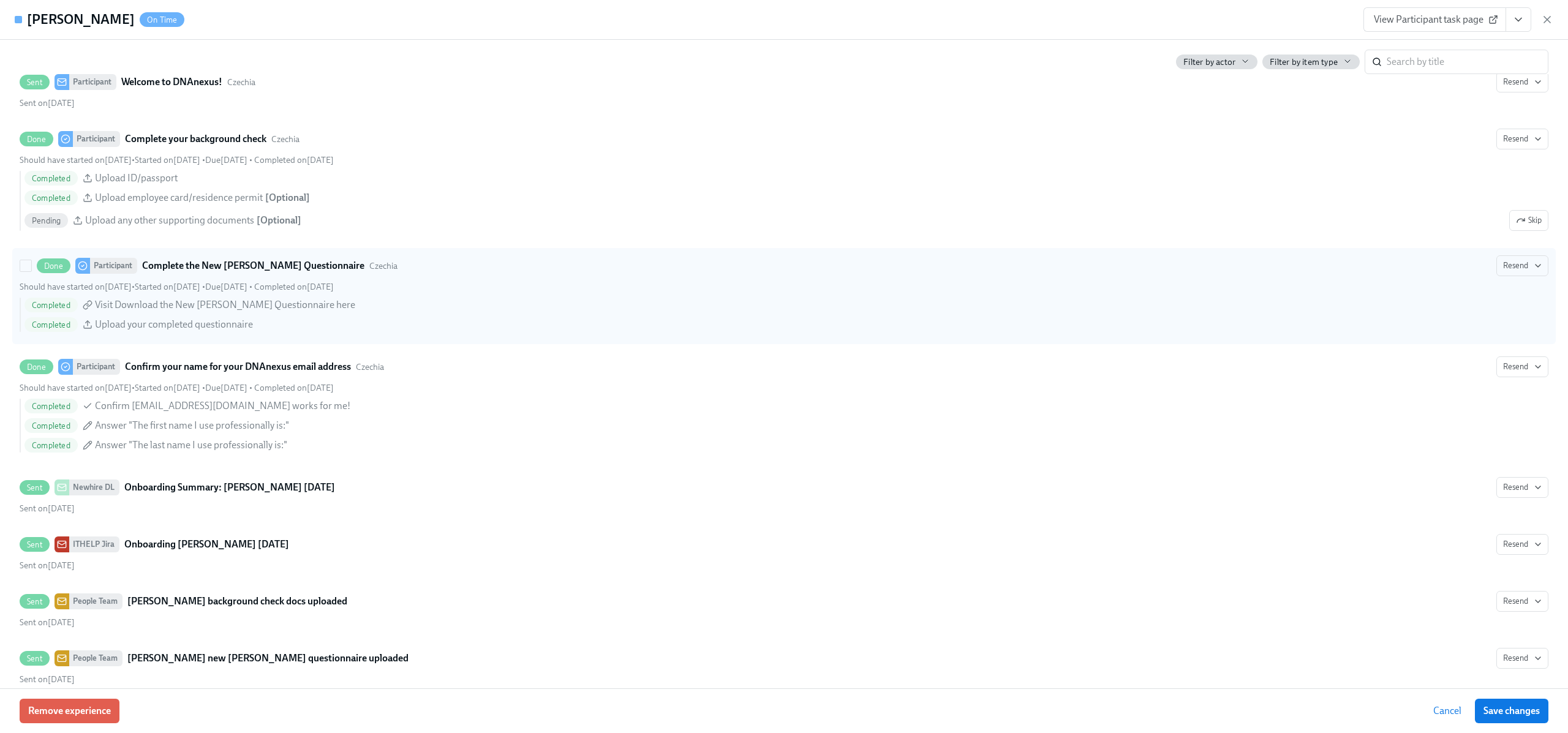
click at [405, 291] on div "Should have started on [DATE] • Started on [DATE] • Due [DATE] • Completed on […" at bounding box center [784, 286] width 1528 height 12
click at [32, 271] on input "Done Participant Complete the New [PERSON_NAME] Questionnaire Czechia Resend Sh…" at bounding box center [25, 266] width 11 height 11
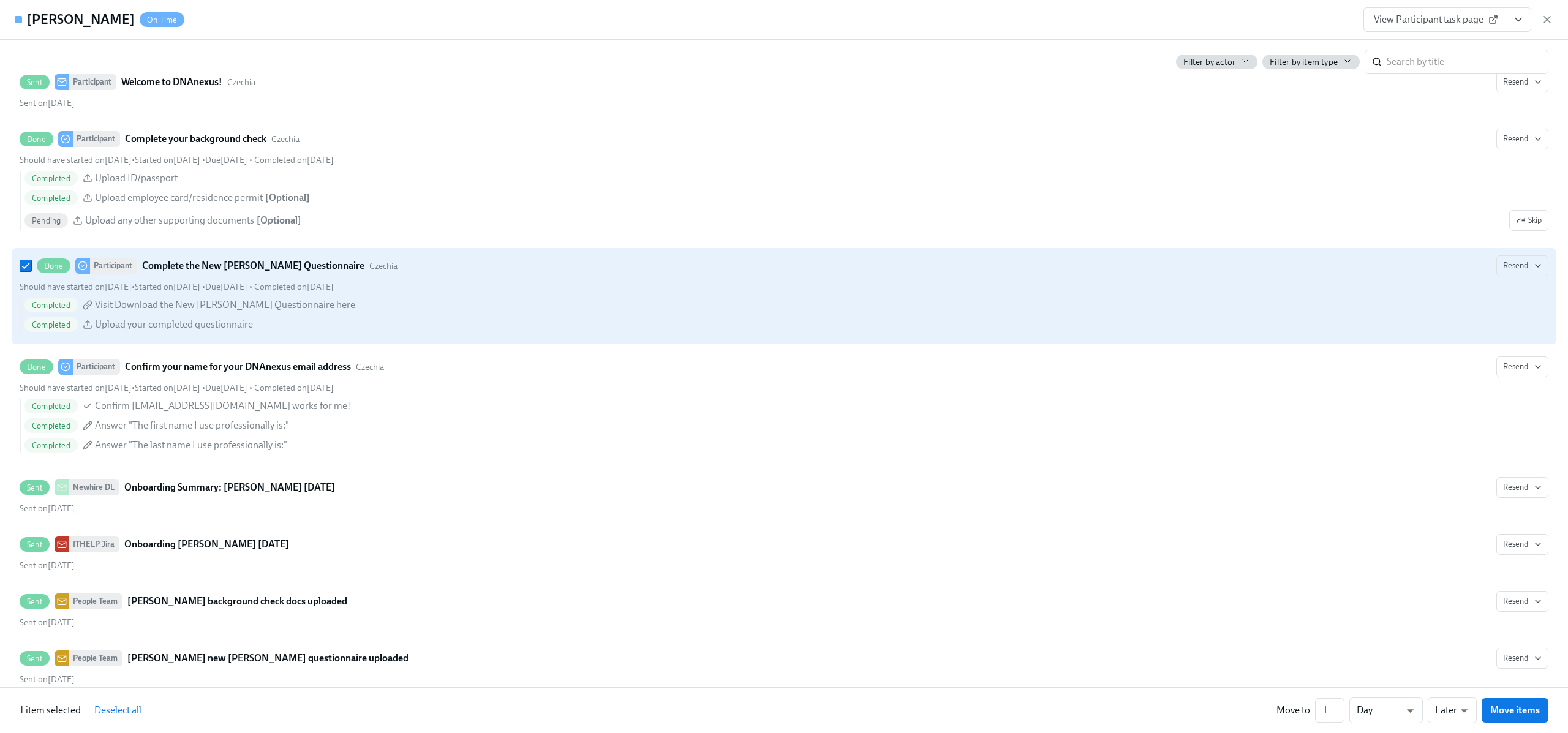
click at [405, 291] on div "Should have started on [DATE] • Started on [DATE] • Due [DATE] • Completed on […" at bounding box center [784, 286] width 1528 height 12
click at [32, 271] on input "Done Participant Complete the New [PERSON_NAME] Questionnaire Czechia Resend Sh…" at bounding box center [25, 266] width 11 height 11
checkbox input "false"
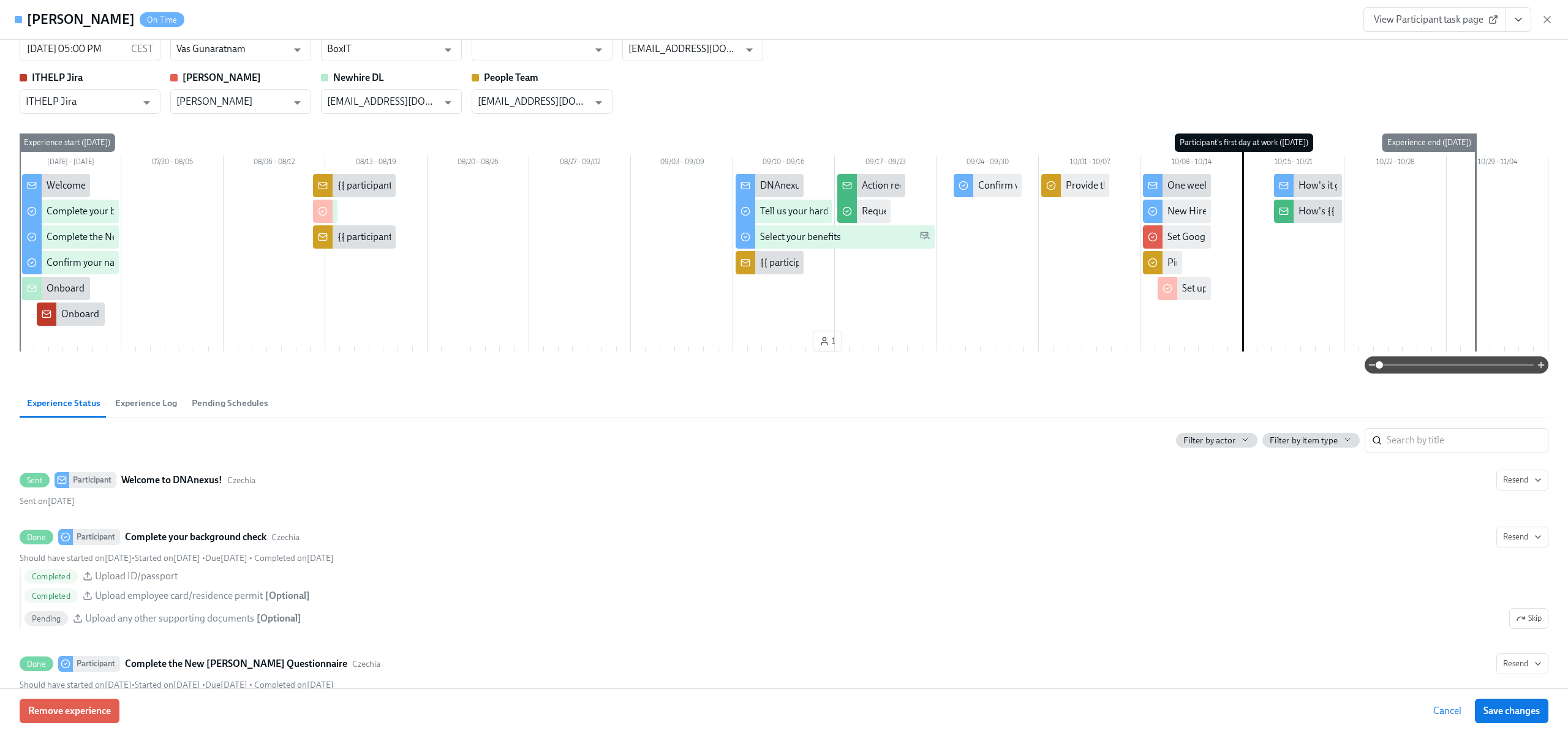
scroll to position [0, 0]
